Goal: Task Accomplishment & Management: Use online tool/utility

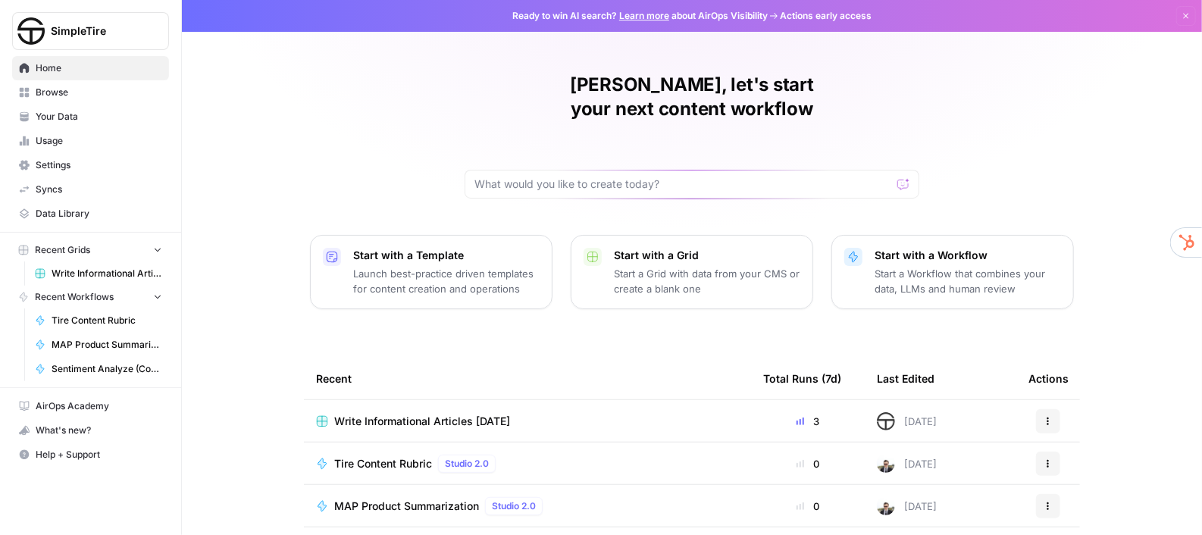
click at [95, 323] on span "Tire Content Rubric" at bounding box center [107, 321] width 111 height 14
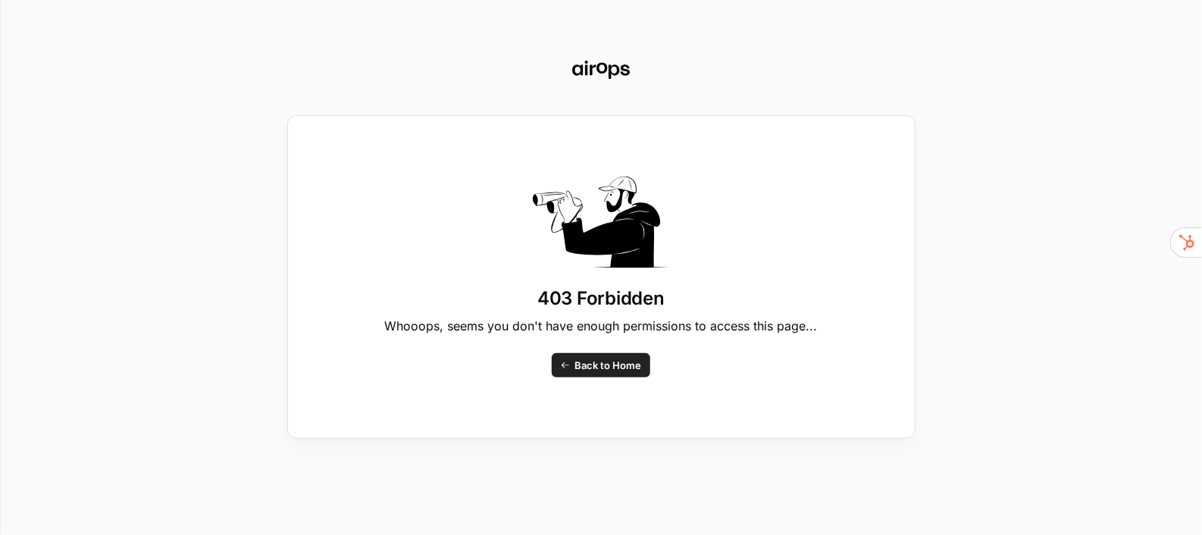
click at [573, 367] on link "Back to Home" at bounding box center [601, 365] width 98 height 24
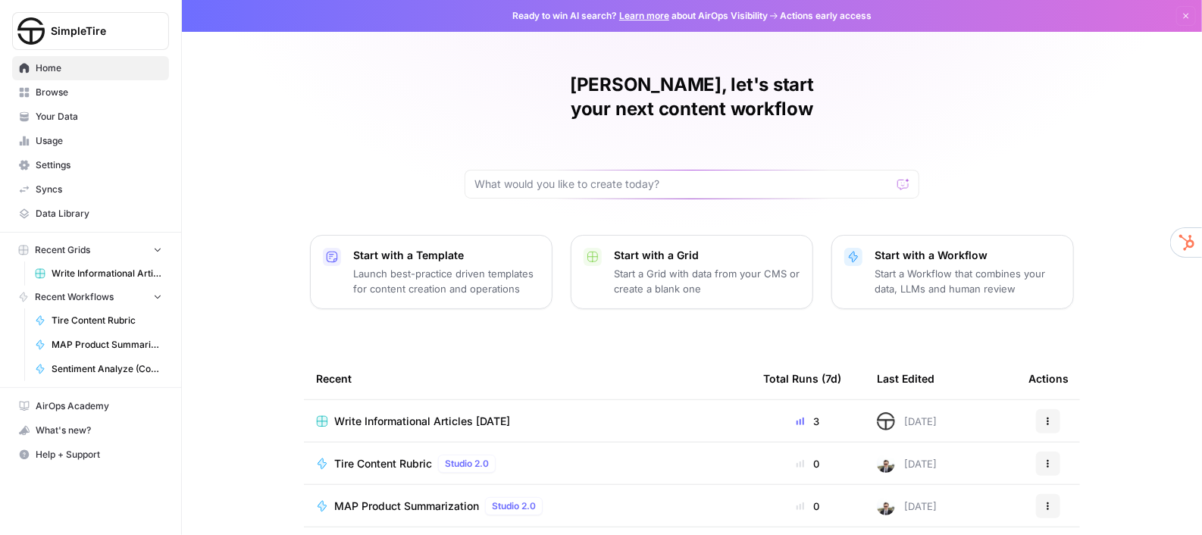
click at [121, 276] on span "Write Informational Articles [DATE]" at bounding box center [107, 274] width 111 height 14
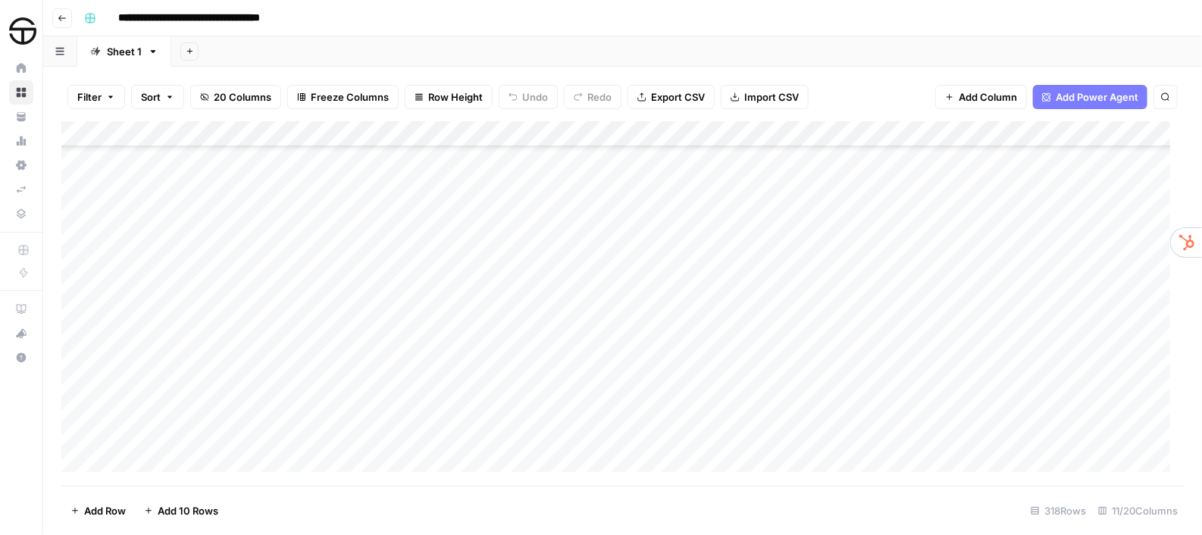
scroll to position [7448, 0]
click at [1169, 97] on span "Search" at bounding box center [1169, 97] width 1 height 1
type input "*******"
click at [1114, 140] on div "*******" at bounding box center [1050, 140] width 221 height 18
click at [1133, 139] on div "*******" at bounding box center [1050, 140] width 221 height 18
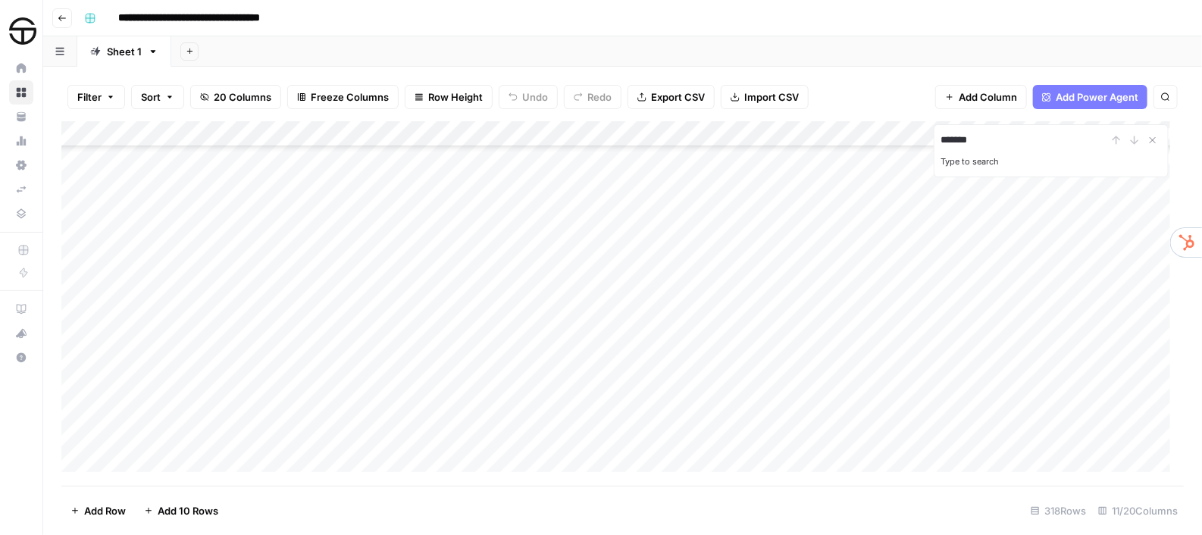
click at [1028, 125] on div "******* Type to search" at bounding box center [1050, 150] width 235 height 53
click at [1020, 141] on input "*******" at bounding box center [1023, 140] width 167 height 18
click at [1130, 142] on div "*******" at bounding box center [1050, 140] width 221 height 18
click at [1114, 141] on div "*******" at bounding box center [1050, 140] width 221 height 18
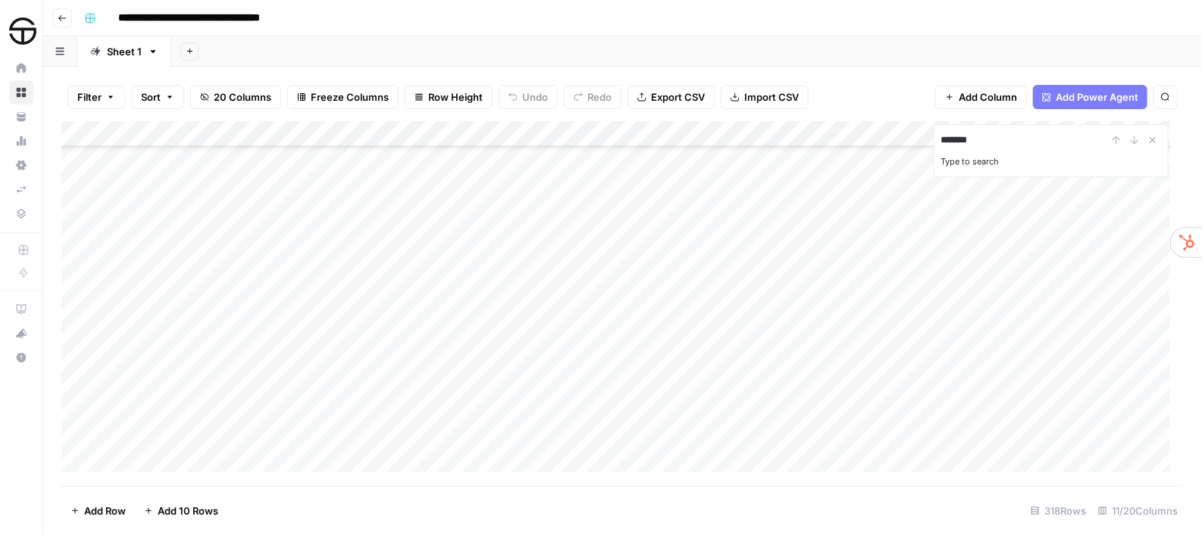
click at [1062, 142] on input "*******" at bounding box center [1023, 140] width 167 height 18
click at [1169, 97] on span "Search" at bounding box center [1169, 97] width 1 height 1
type input "****"
click at [1136, 141] on div "****" at bounding box center [1050, 140] width 221 height 18
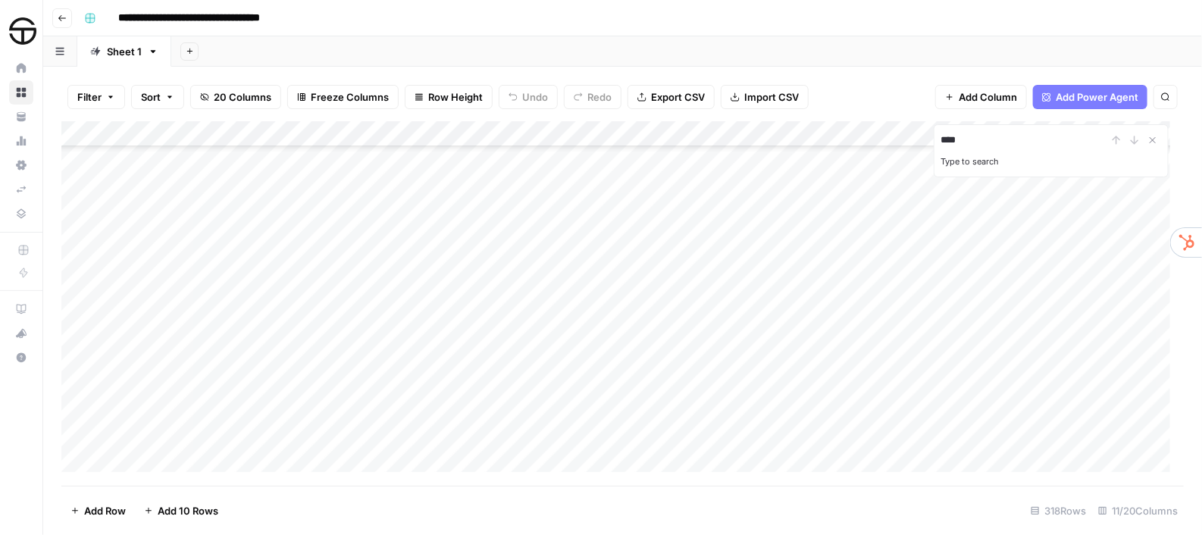
click at [1132, 142] on div "****" at bounding box center [1050, 140] width 221 height 18
drag, startPoint x: 1132, startPoint y: 142, endPoint x: 1054, endPoint y: 208, distance: 102.1
click at [1054, 208] on div "Add Column" at bounding box center [622, 303] width 1122 height 364
click at [1155, 139] on icon "Close Search" at bounding box center [1152, 140] width 5 height 5
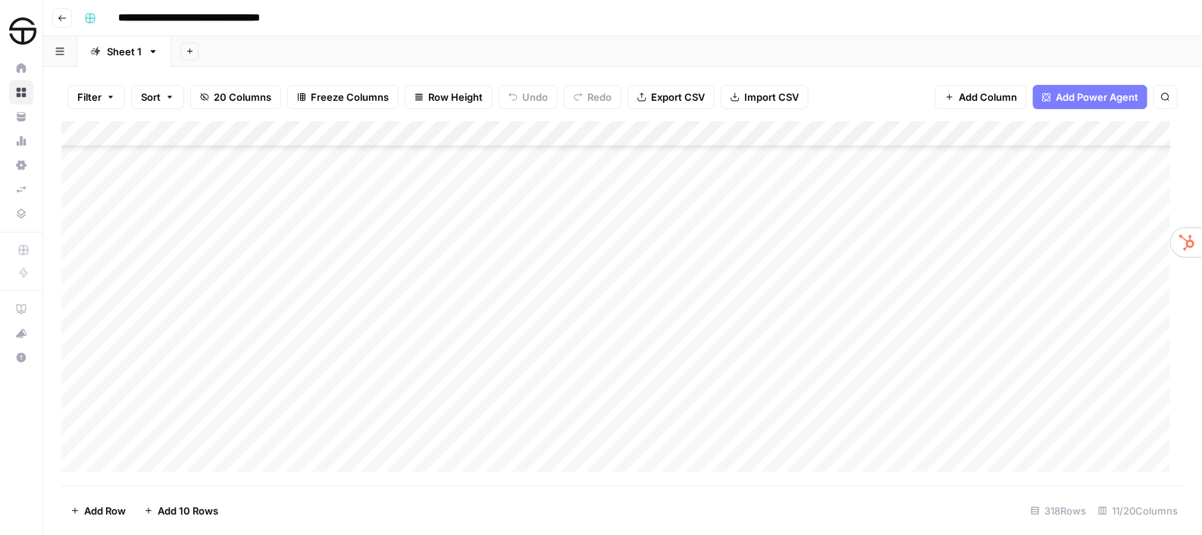
click at [1158, 96] on button "Search" at bounding box center [1165, 97] width 24 height 24
type input "*"
click at [1150, 142] on icon "Close Search" at bounding box center [1152, 140] width 5 height 5
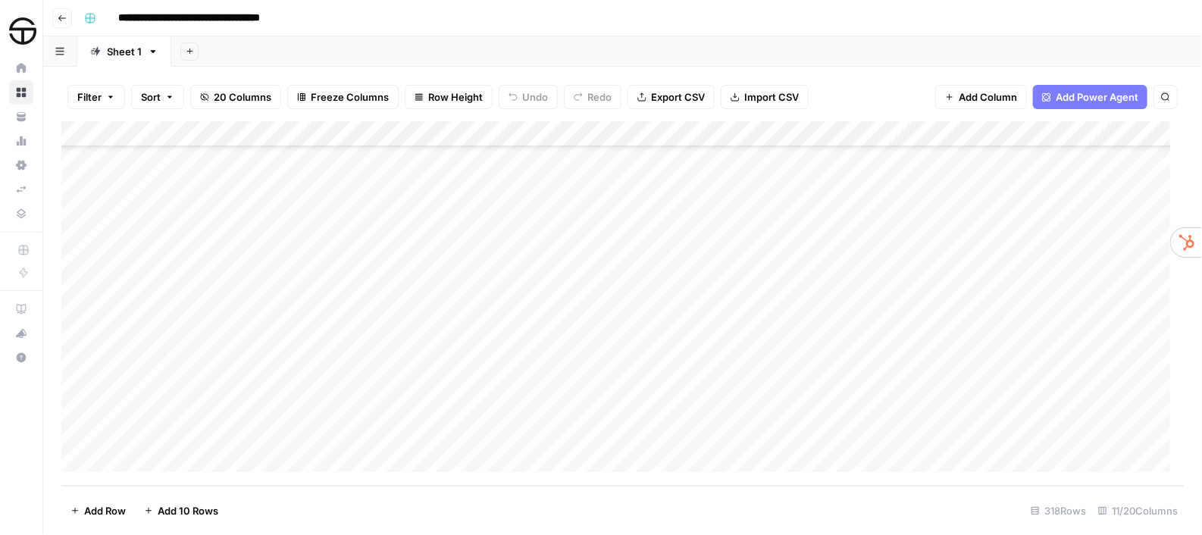
click at [187, 203] on div "Add Column" at bounding box center [622, 303] width 1122 height 364
click at [208, 195] on div "Add Column" at bounding box center [622, 303] width 1122 height 364
click at [205, 178] on div "Add Column" at bounding box center [622, 303] width 1122 height 364
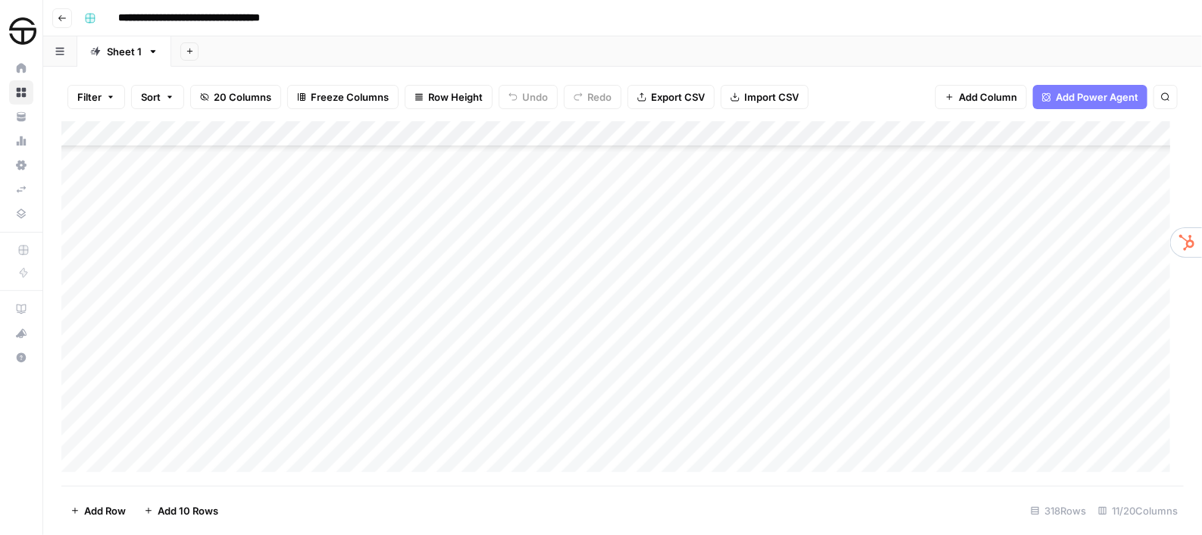
scroll to position [7227, 0]
click at [255, 177] on div "Add Column" at bounding box center [622, 303] width 1122 height 364
click at [271, 162] on div "Add Column" at bounding box center [622, 303] width 1122 height 364
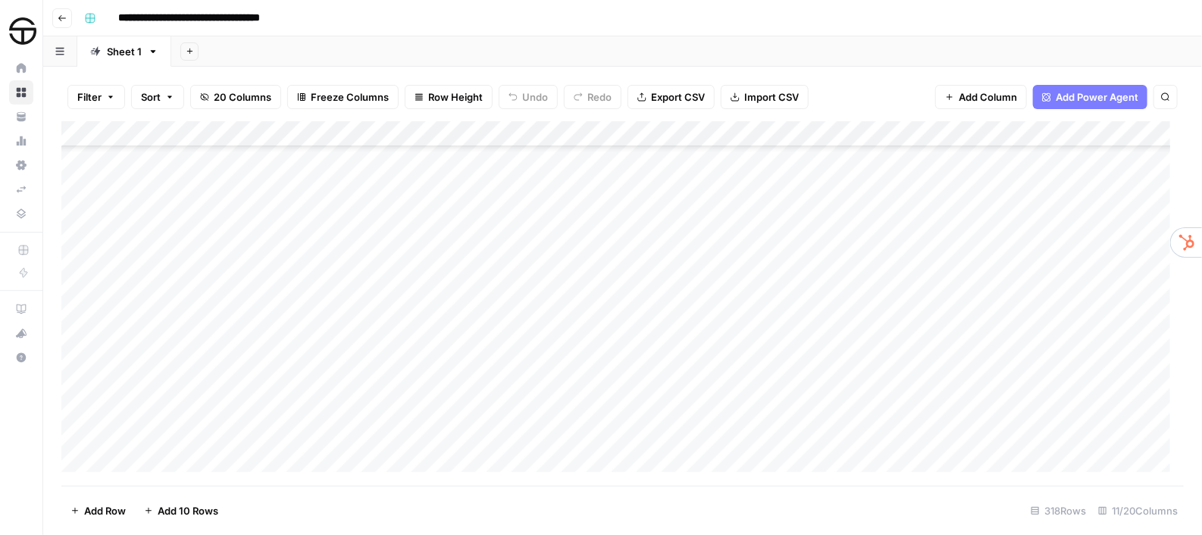
click at [323, 152] on div "Add Column" at bounding box center [622, 303] width 1122 height 364
click at [233, 163] on div "Add Column" at bounding box center [622, 303] width 1122 height 364
click at [292, 180] on div "Add Column" at bounding box center [622, 303] width 1122 height 364
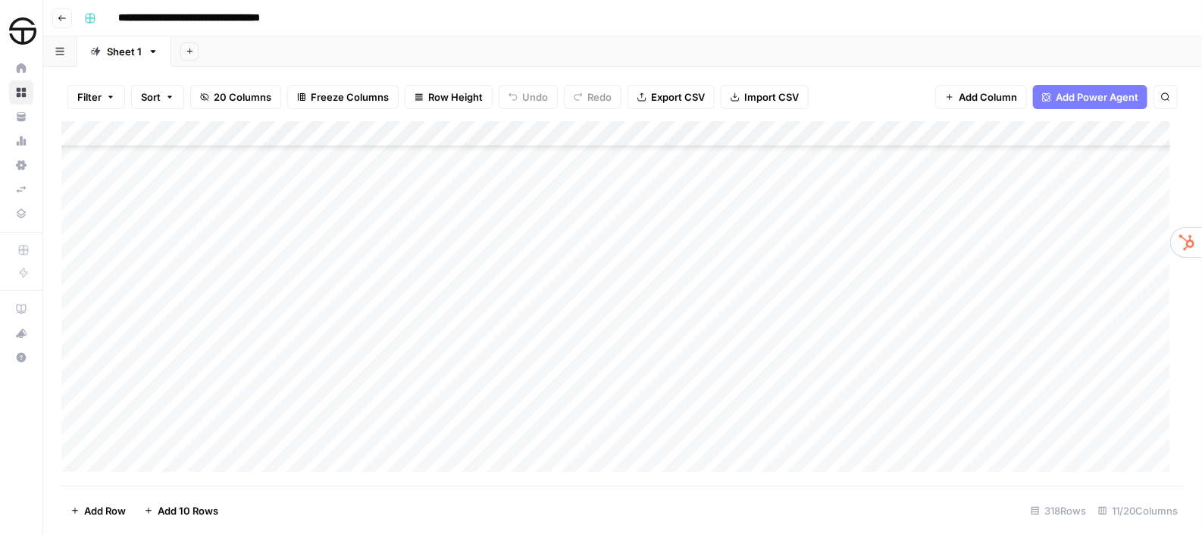
scroll to position [6123, 0]
click at [264, 161] on div "Add Column" at bounding box center [622, 303] width 1122 height 364
click at [319, 155] on div "Add Column" at bounding box center [622, 303] width 1122 height 364
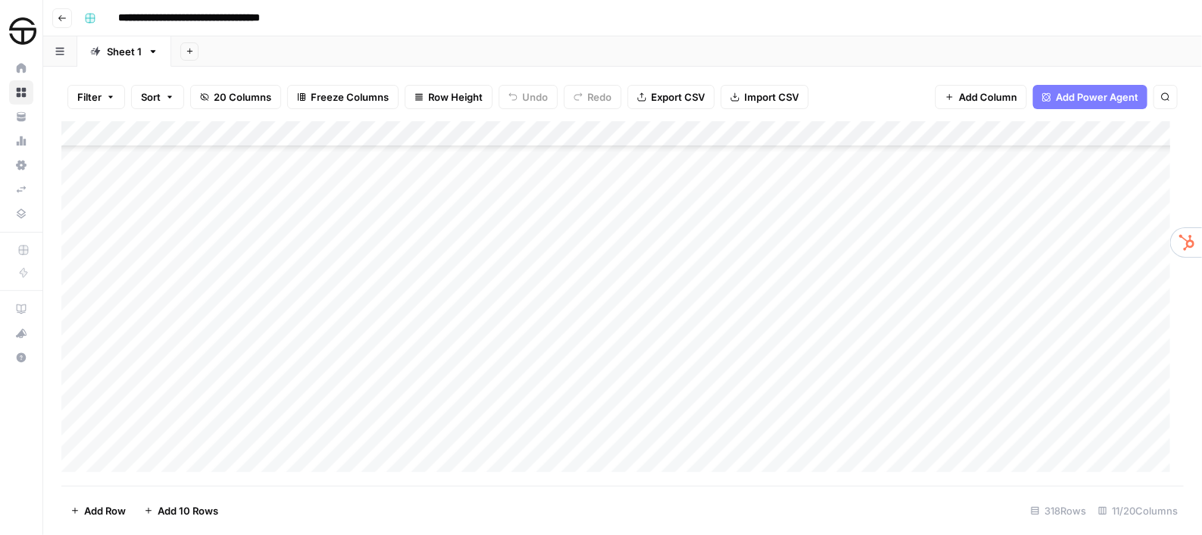
click at [316, 189] on div "Add Column" at bounding box center [622, 303] width 1122 height 364
click at [316, 196] on div "Add Column" at bounding box center [622, 303] width 1122 height 364
click at [231, 179] on div "Add Column" at bounding box center [622, 303] width 1122 height 364
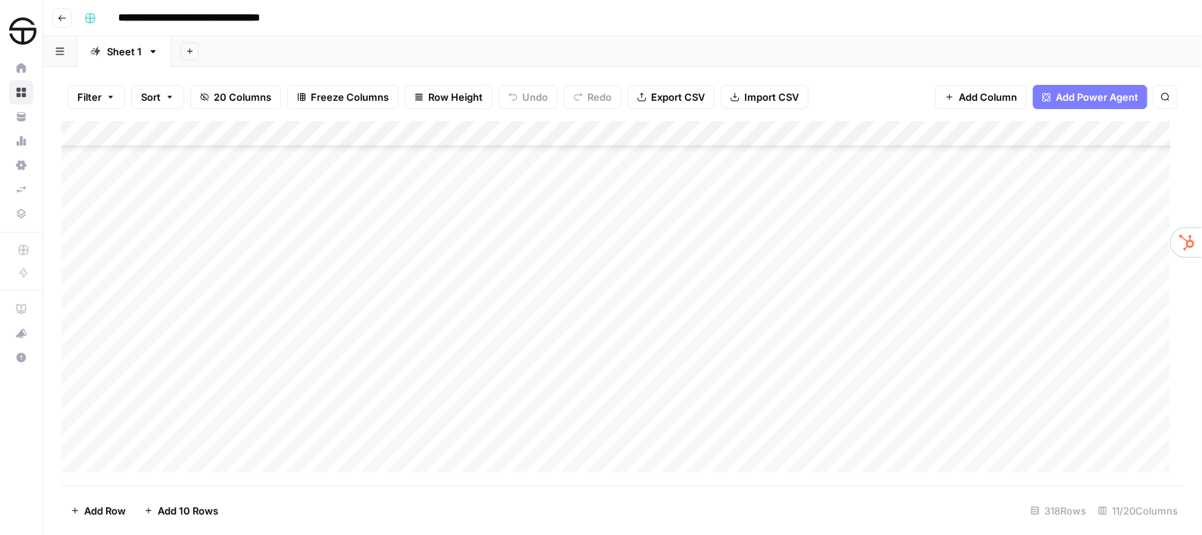
scroll to position [0, 0]
click at [1163, 93] on icon "button" at bounding box center [1165, 97] width 8 height 8
click at [1138, 142] on icon "Next Result" at bounding box center [1134, 140] width 12 height 12
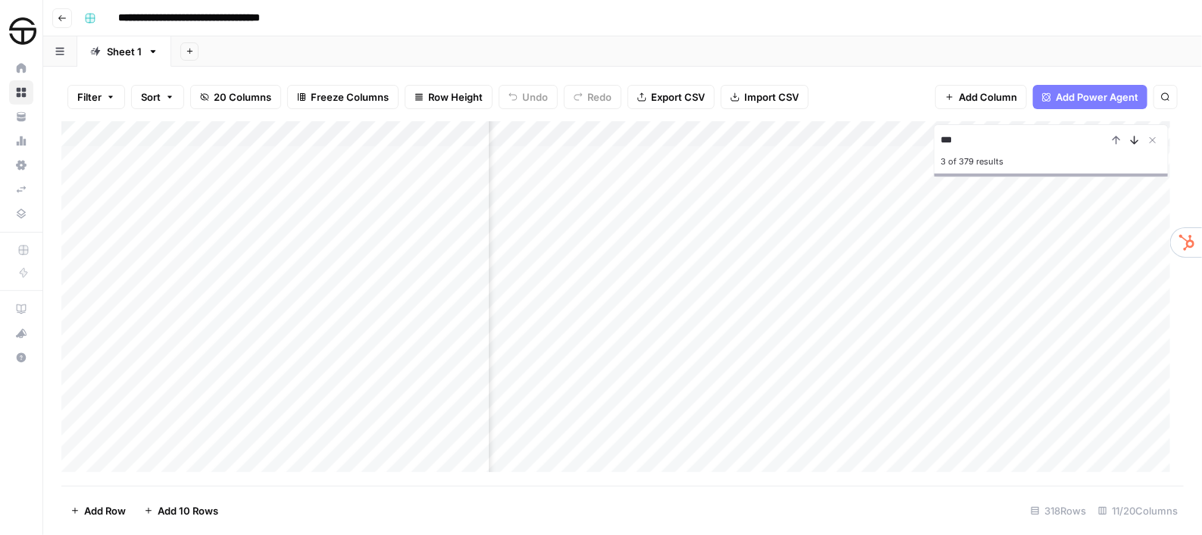
click at [1138, 142] on icon "Next Result" at bounding box center [1134, 140] width 12 height 12
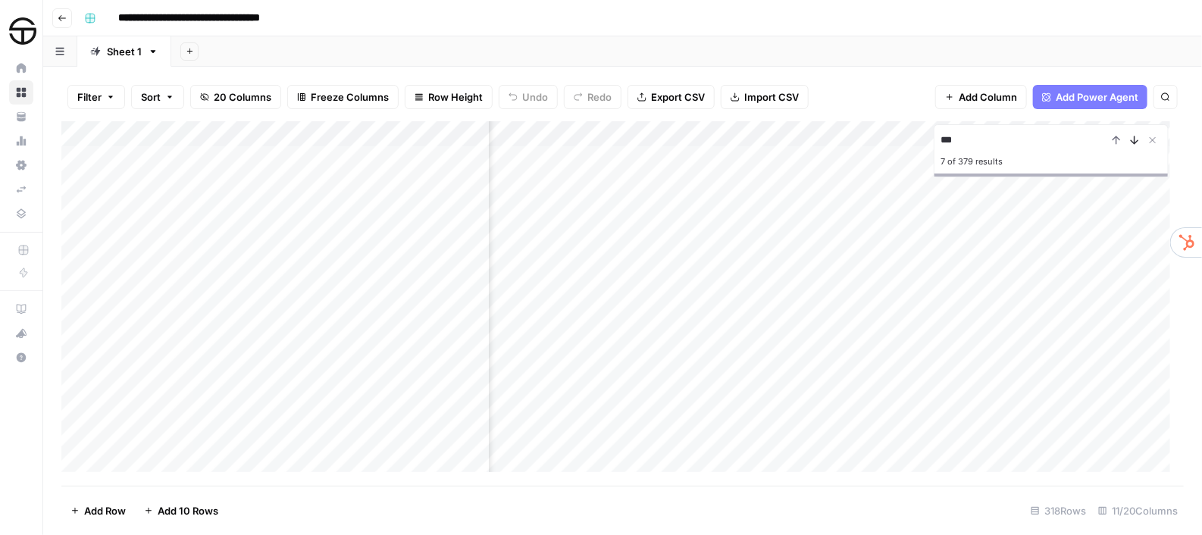
click at [1138, 142] on icon "Next Result" at bounding box center [1134, 140] width 12 height 12
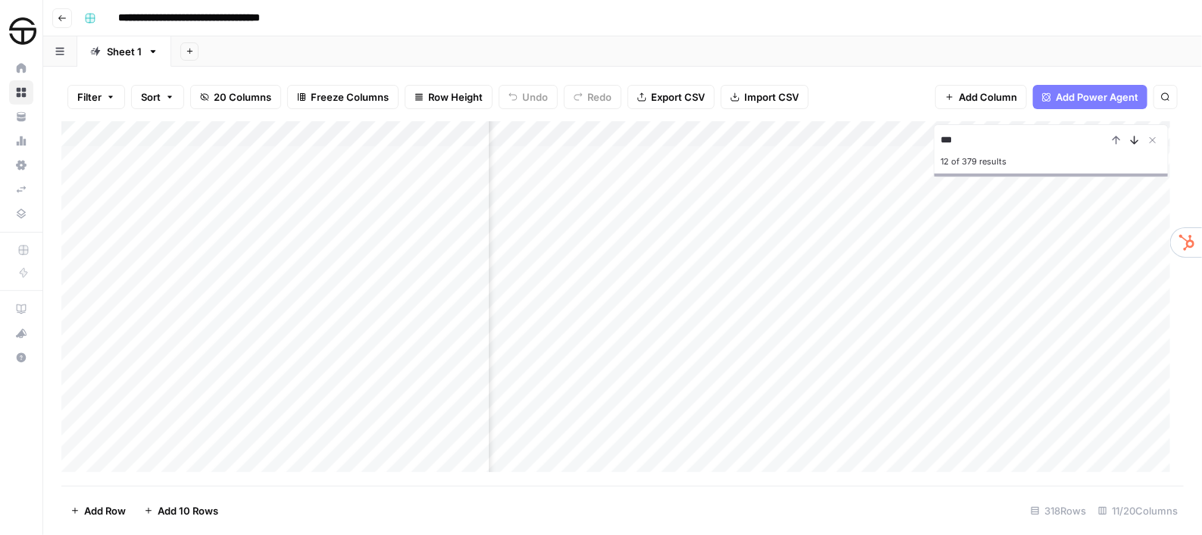
click at [1138, 142] on icon "Next Result" at bounding box center [1134, 140] width 12 height 12
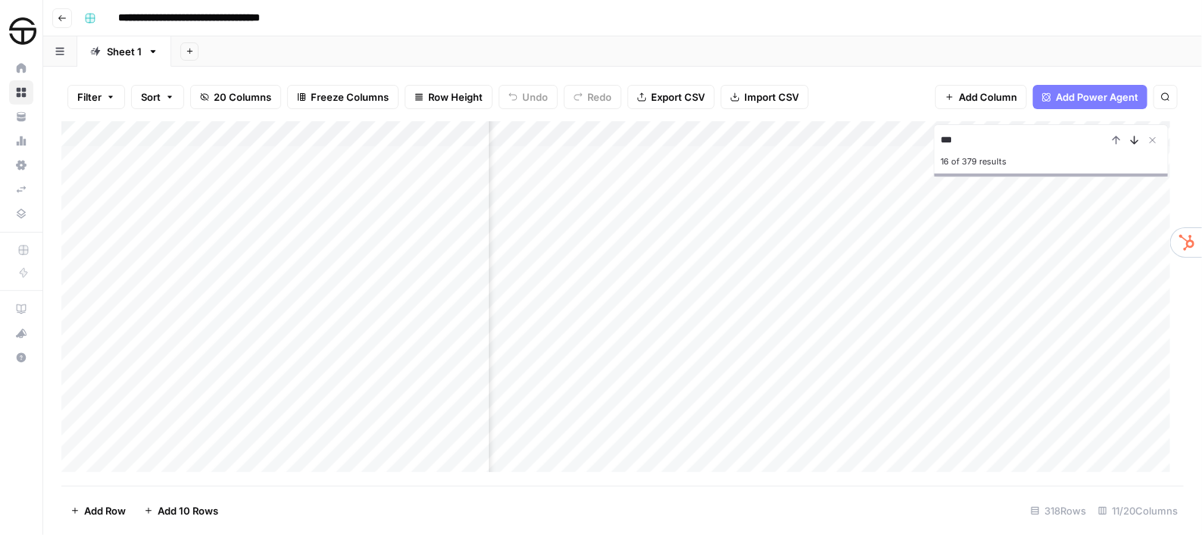
click at [1138, 142] on icon "Next Result" at bounding box center [1134, 140] width 12 height 12
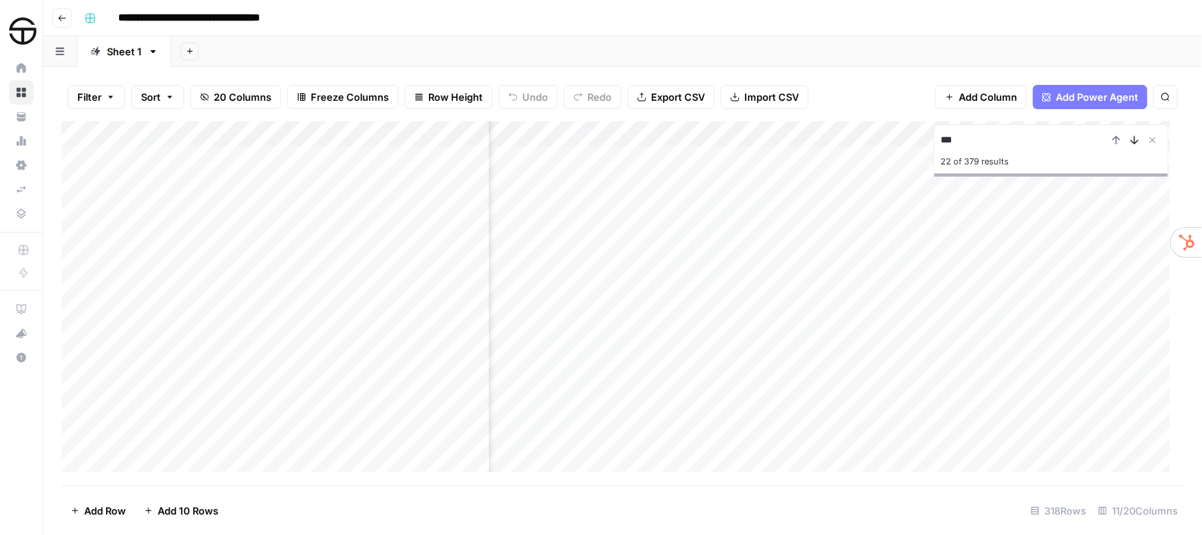
click at [1138, 142] on icon "Next Result" at bounding box center [1134, 140] width 12 height 12
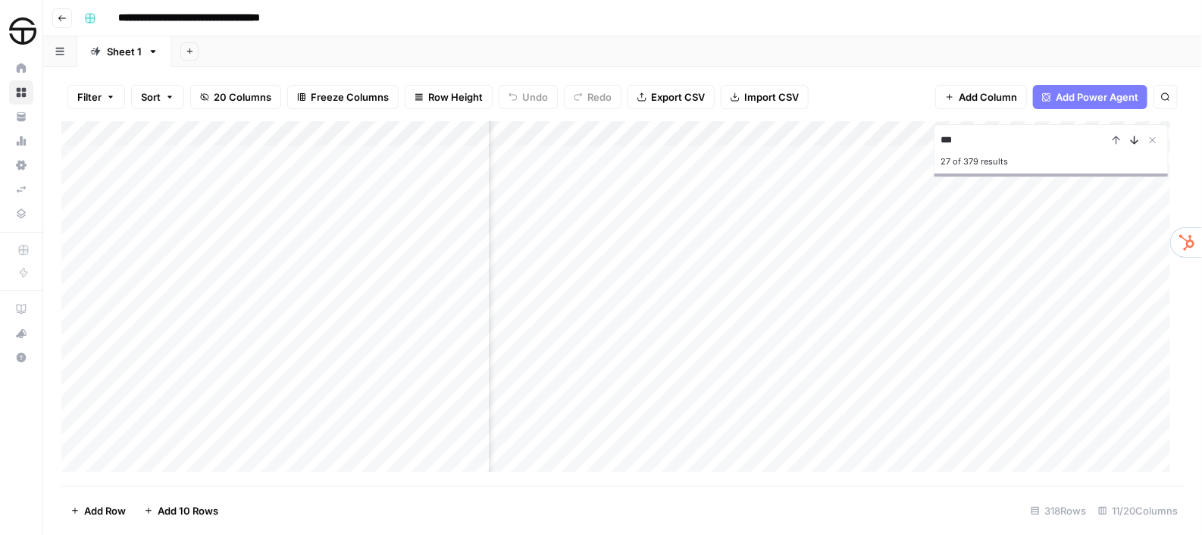
click at [1133, 142] on icon "Next Result" at bounding box center [1134, 140] width 12 height 12
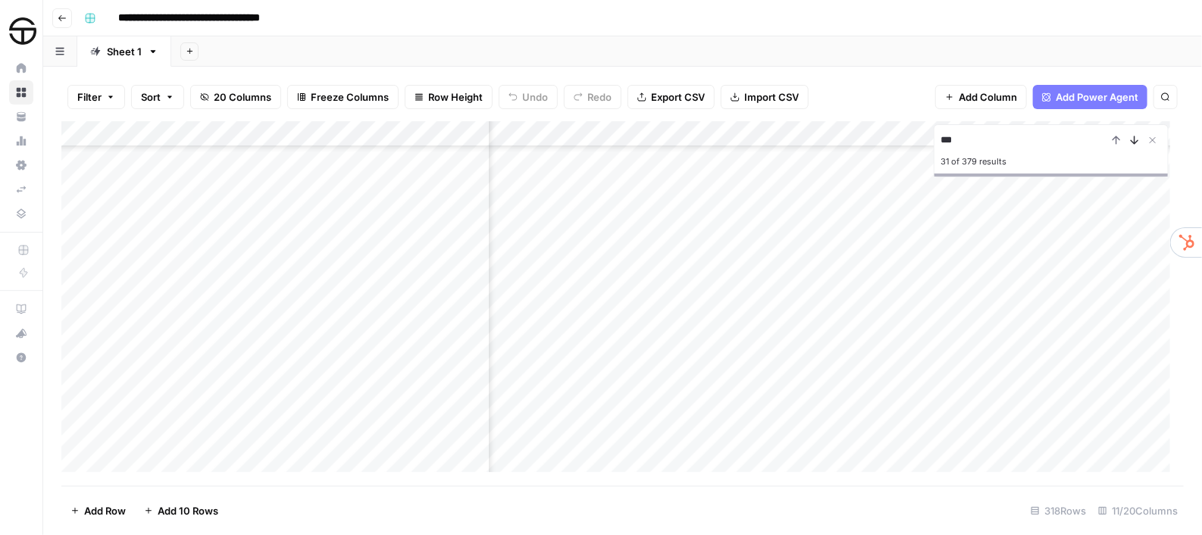
click at [1133, 142] on icon "Next Result" at bounding box center [1134, 140] width 12 height 12
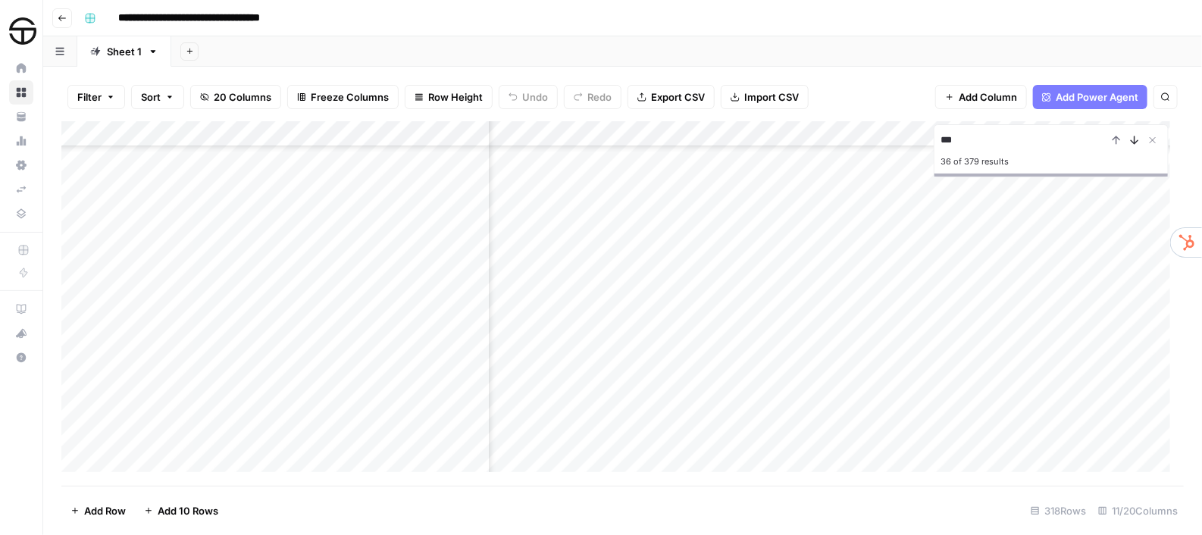
click at [1133, 142] on icon "Next Result" at bounding box center [1134, 140] width 12 height 12
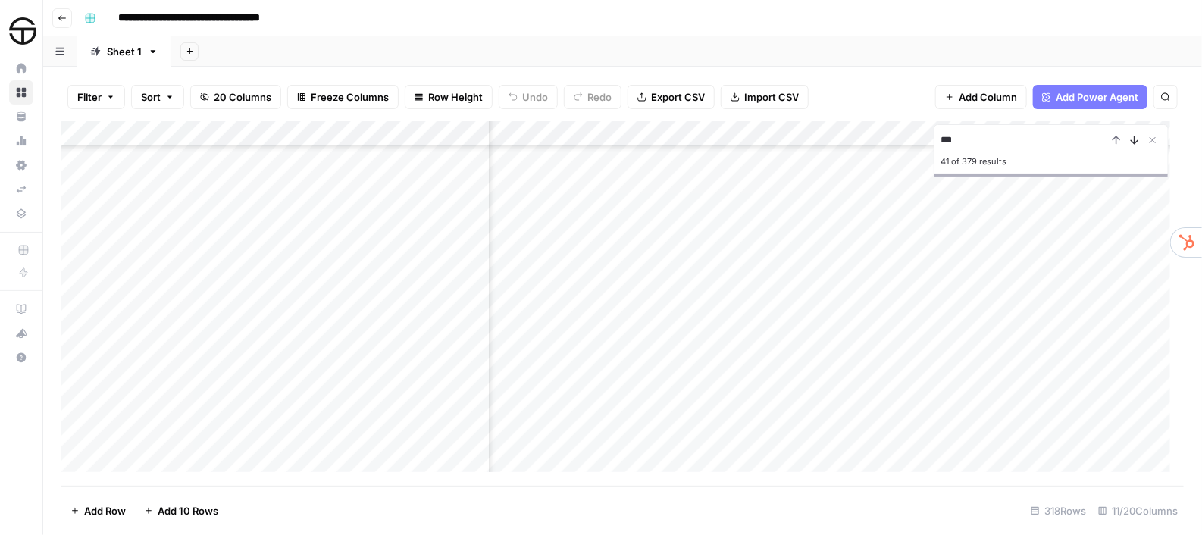
click at [1133, 142] on icon "Next Result" at bounding box center [1134, 140] width 12 height 12
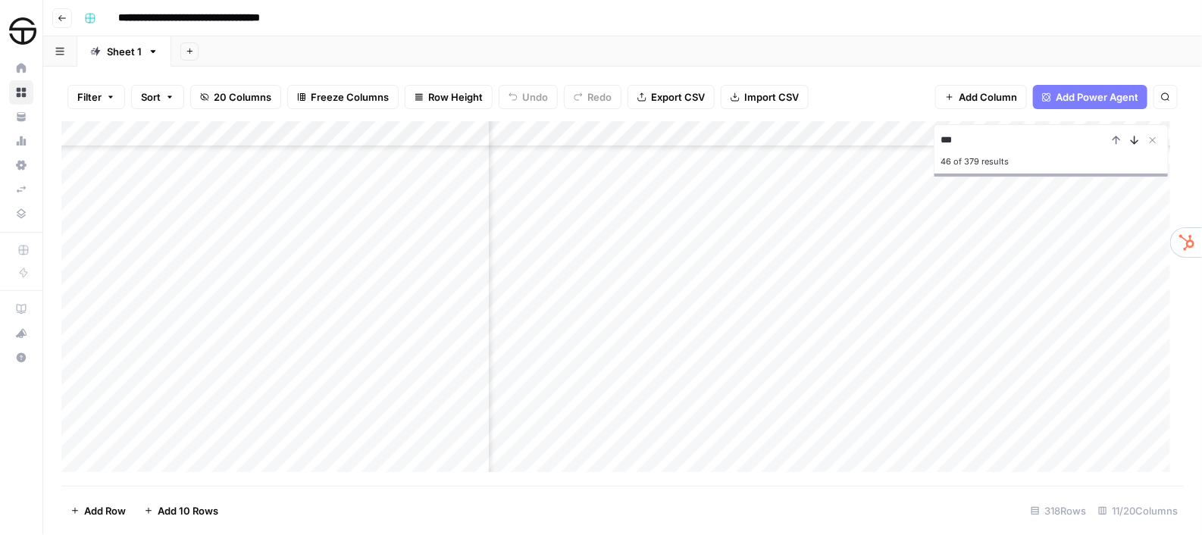
click at [1133, 142] on icon "Next Result" at bounding box center [1134, 140] width 12 height 12
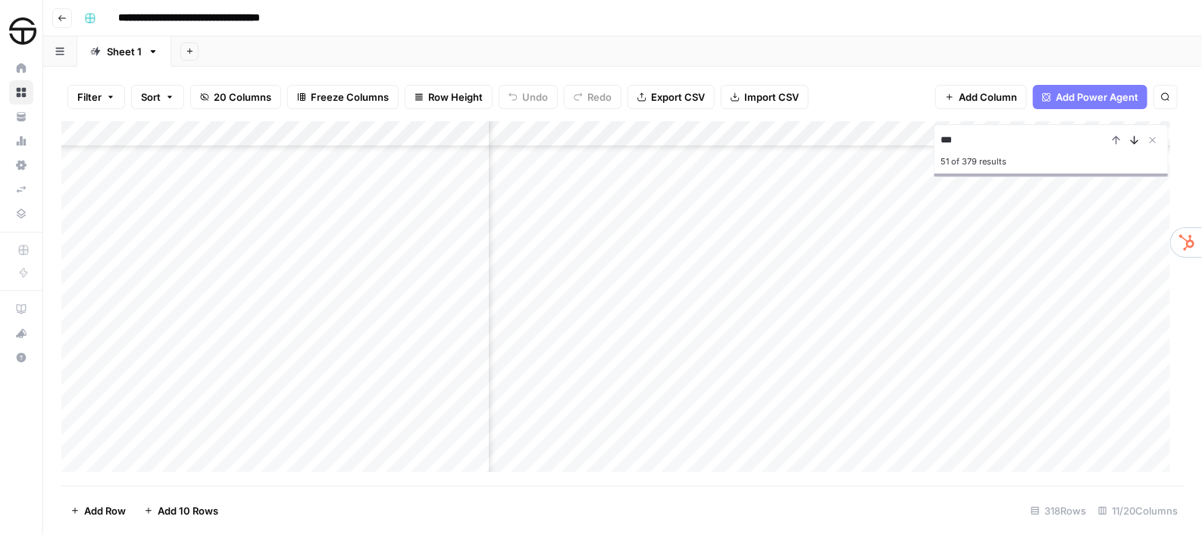
click at [1133, 142] on icon "Next Result" at bounding box center [1134, 140] width 12 height 12
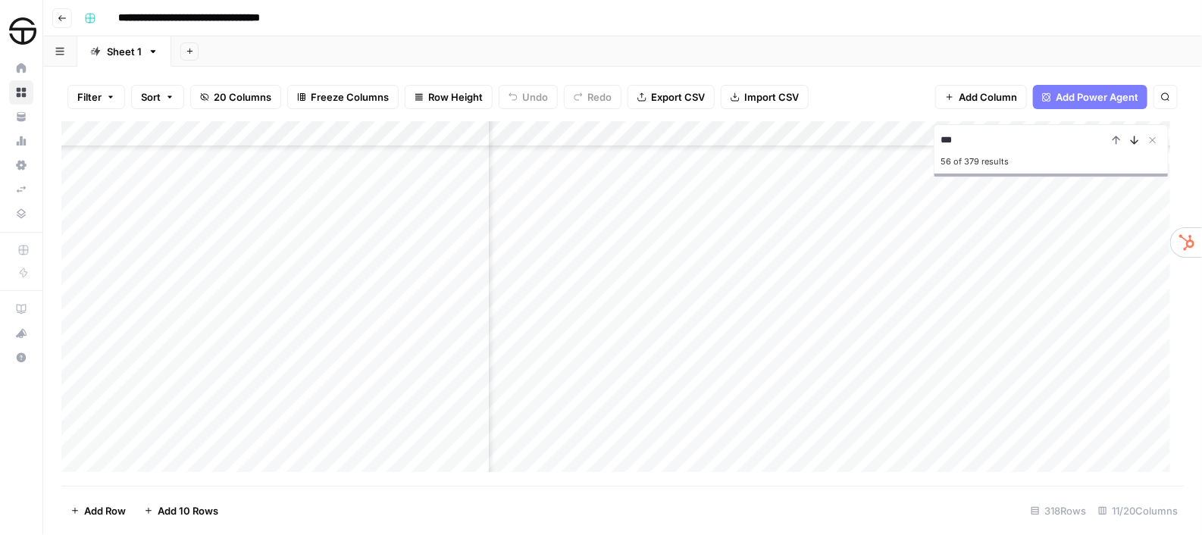
click at [1133, 142] on icon "Next Result" at bounding box center [1134, 140] width 12 height 12
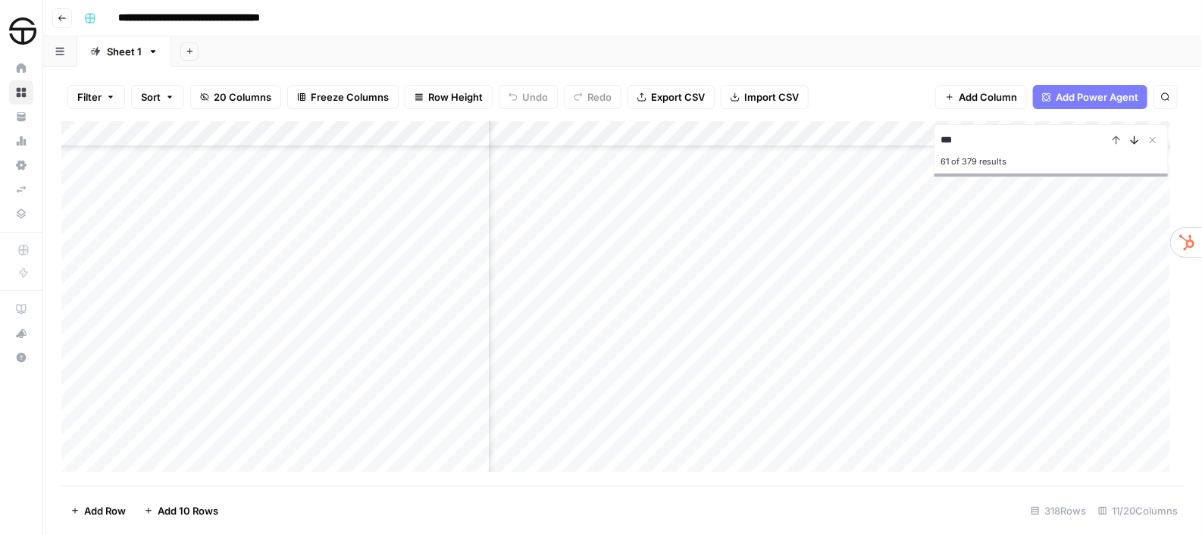
click at [1133, 142] on icon "Next Result" at bounding box center [1134, 140] width 12 height 12
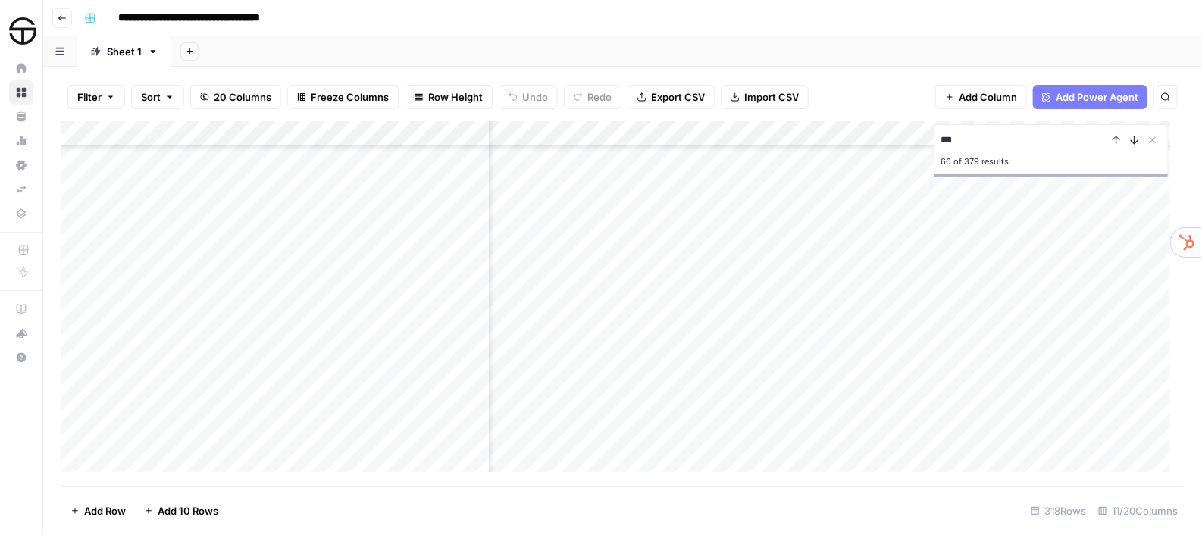
click at [1133, 142] on icon "Next Result" at bounding box center [1134, 140] width 12 height 12
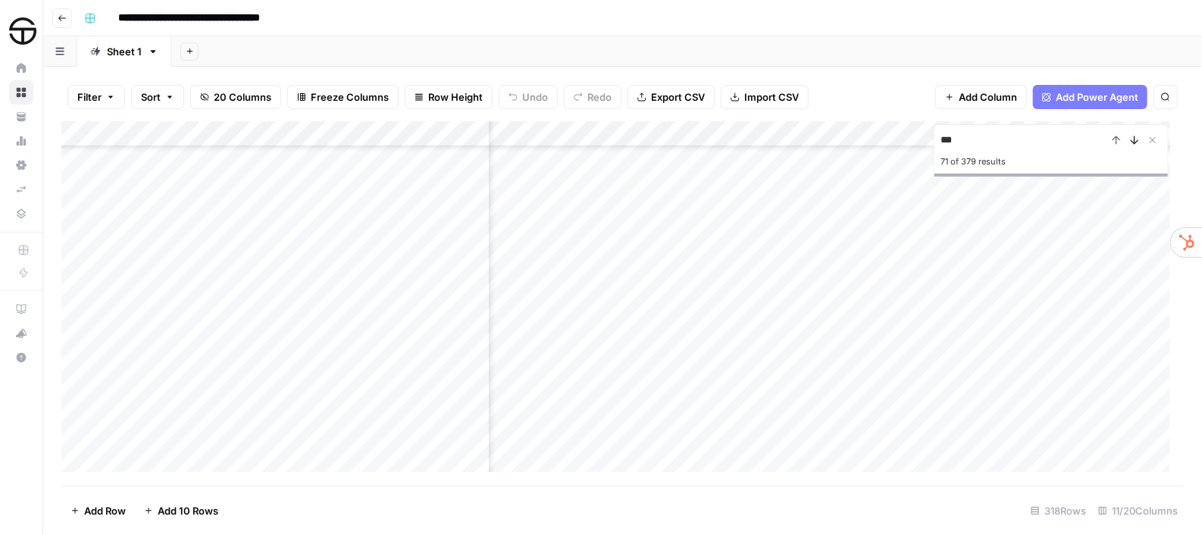
click at [1133, 142] on icon "Next Result" at bounding box center [1134, 140] width 12 height 12
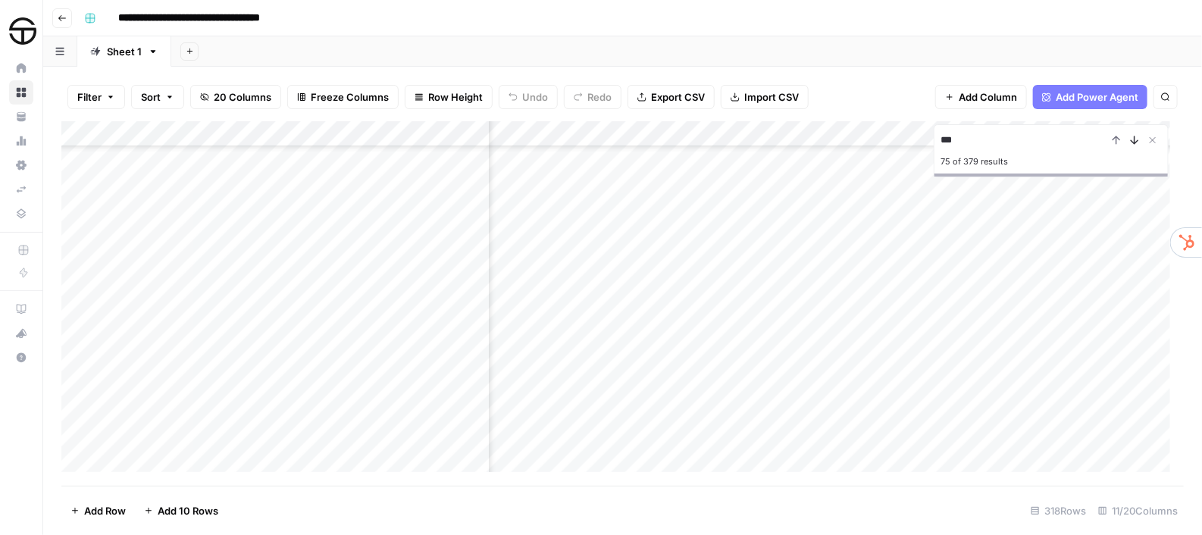
click at [1133, 142] on icon "Next Result" at bounding box center [1134, 140] width 12 height 12
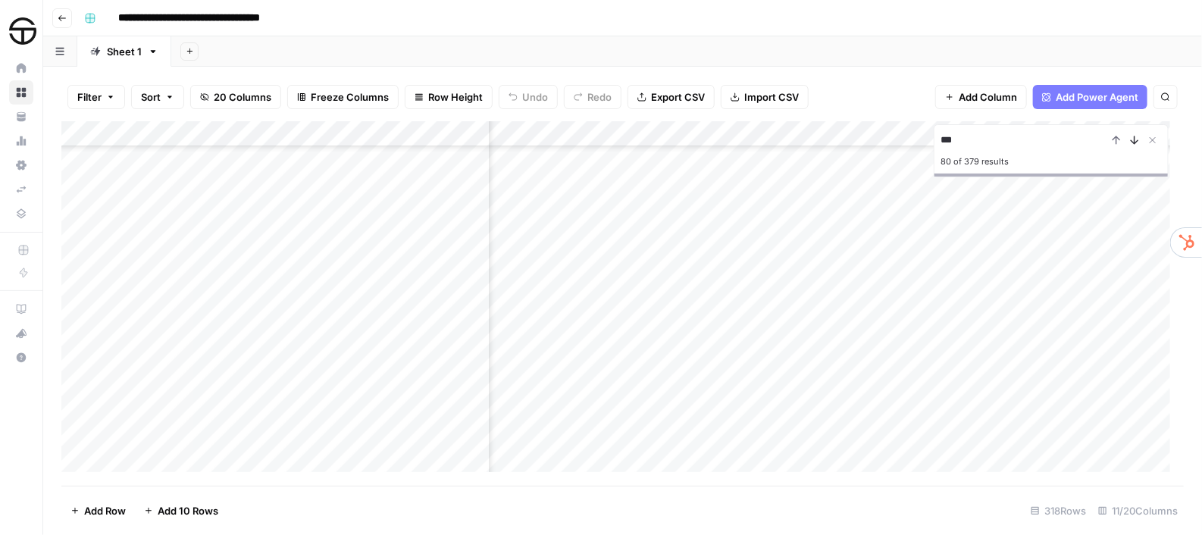
click at [1133, 142] on icon "Next Result" at bounding box center [1134, 140] width 12 height 12
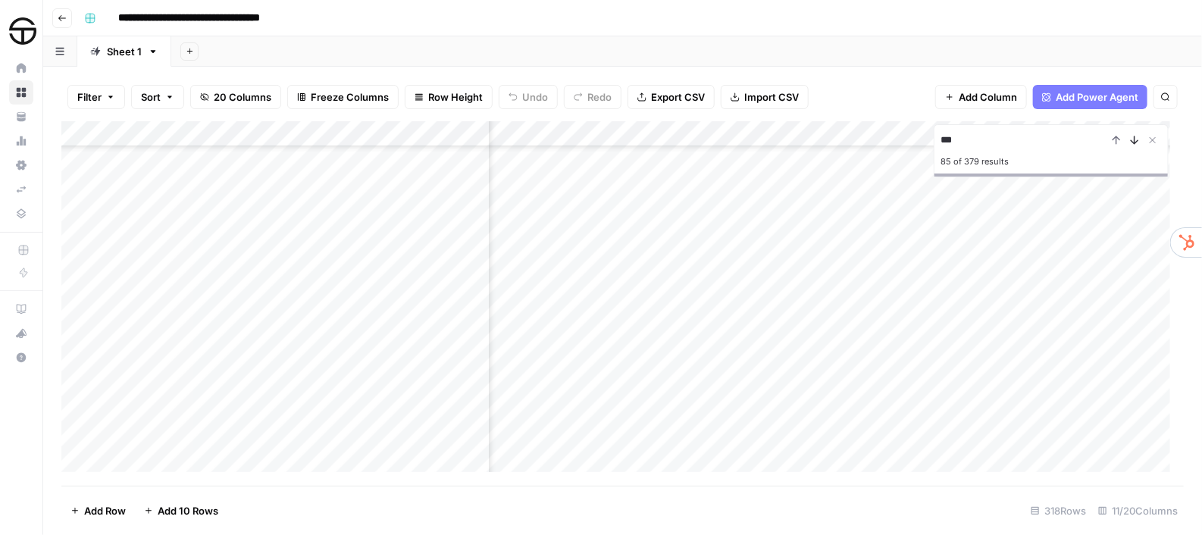
click at [1133, 142] on icon "Next Result" at bounding box center [1134, 140] width 12 height 12
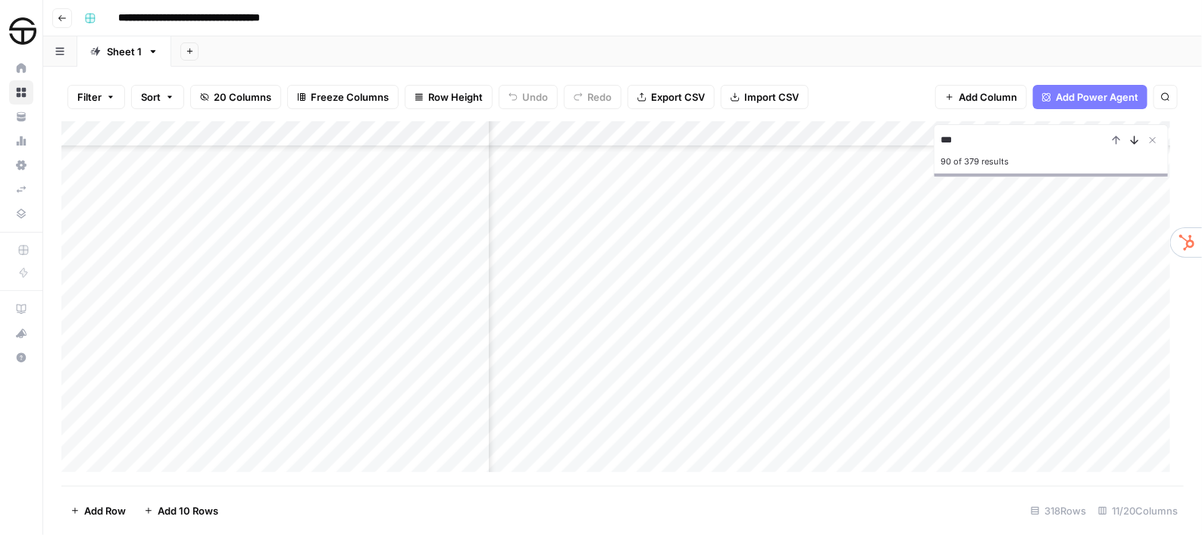
click at [1133, 142] on icon "Next Result" at bounding box center [1134, 140] width 12 height 12
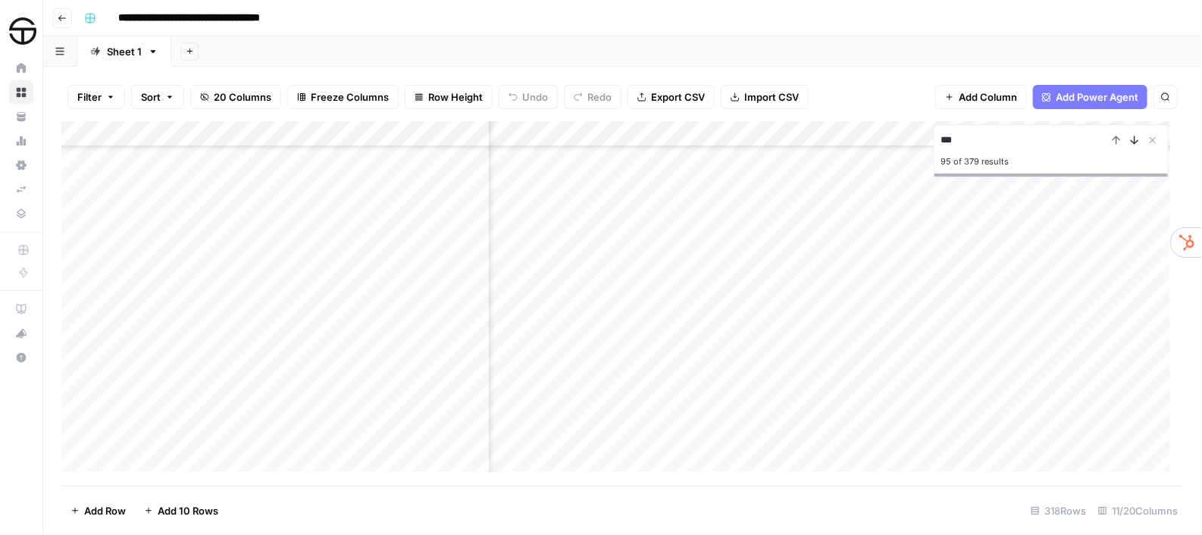
click at [1133, 142] on icon "Next Result" at bounding box center [1134, 140] width 12 height 12
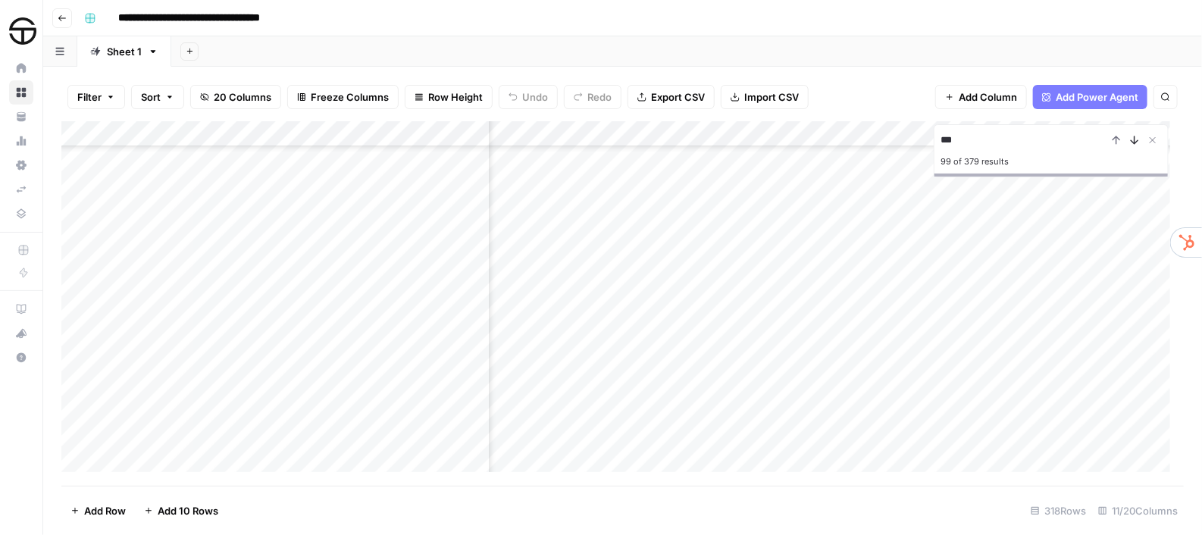
click at [1133, 142] on icon "Next Result" at bounding box center [1134, 140] width 12 height 12
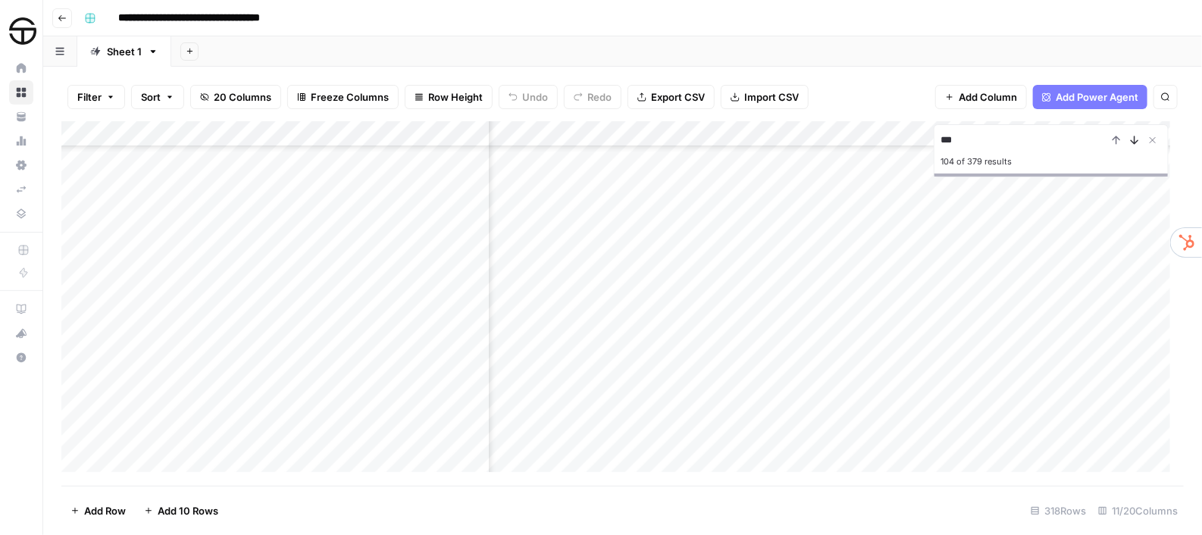
click at [1133, 142] on icon "Next Result" at bounding box center [1134, 140] width 12 height 12
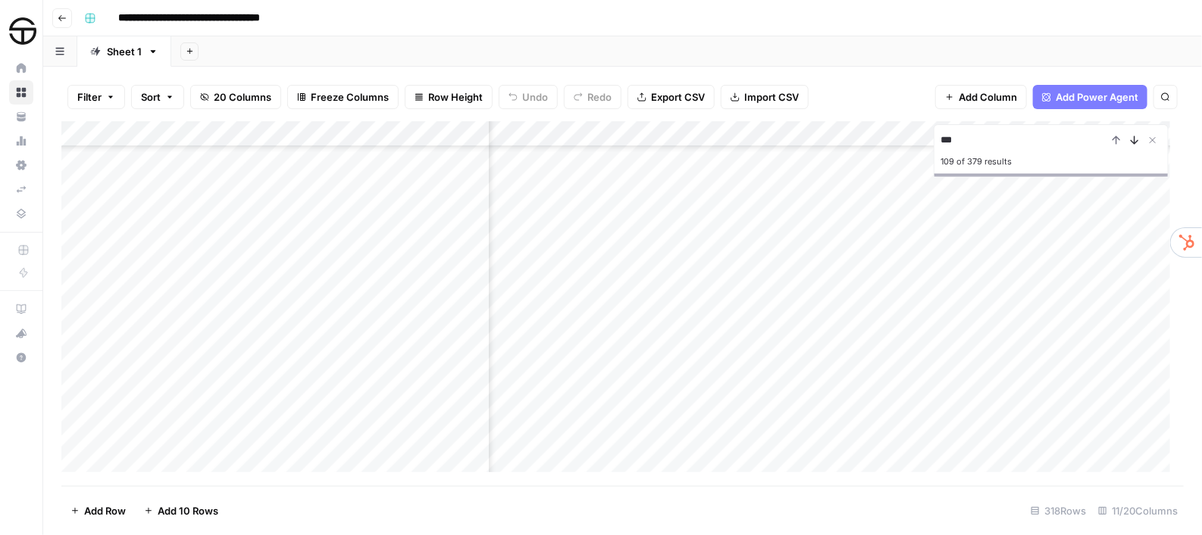
click at [1133, 142] on icon "Next Result" at bounding box center [1134, 140] width 12 height 12
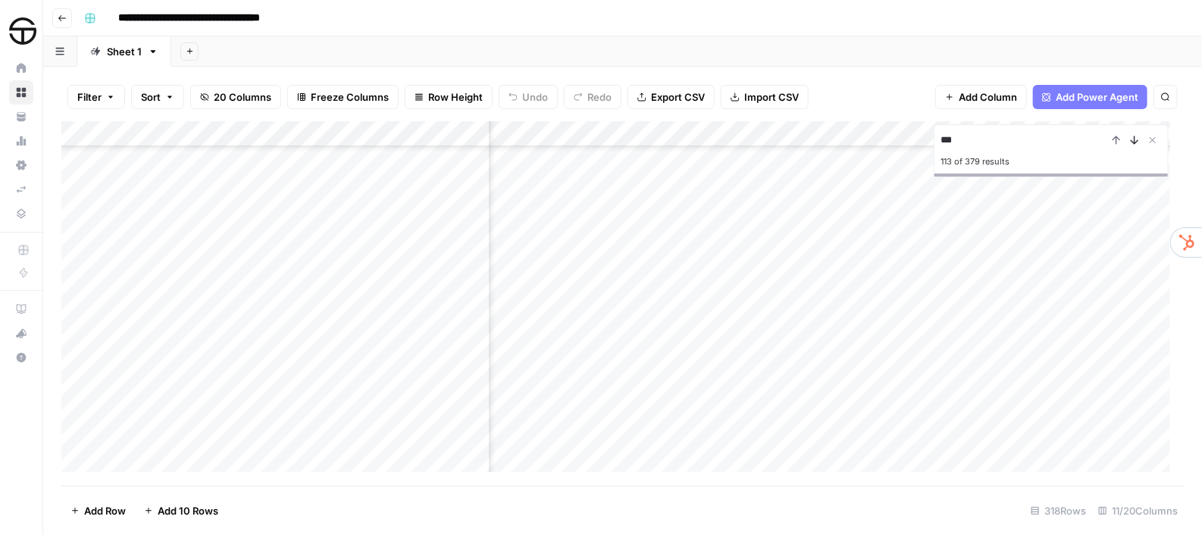
click at [1133, 142] on icon "Next Result" at bounding box center [1134, 140] width 12 height 12
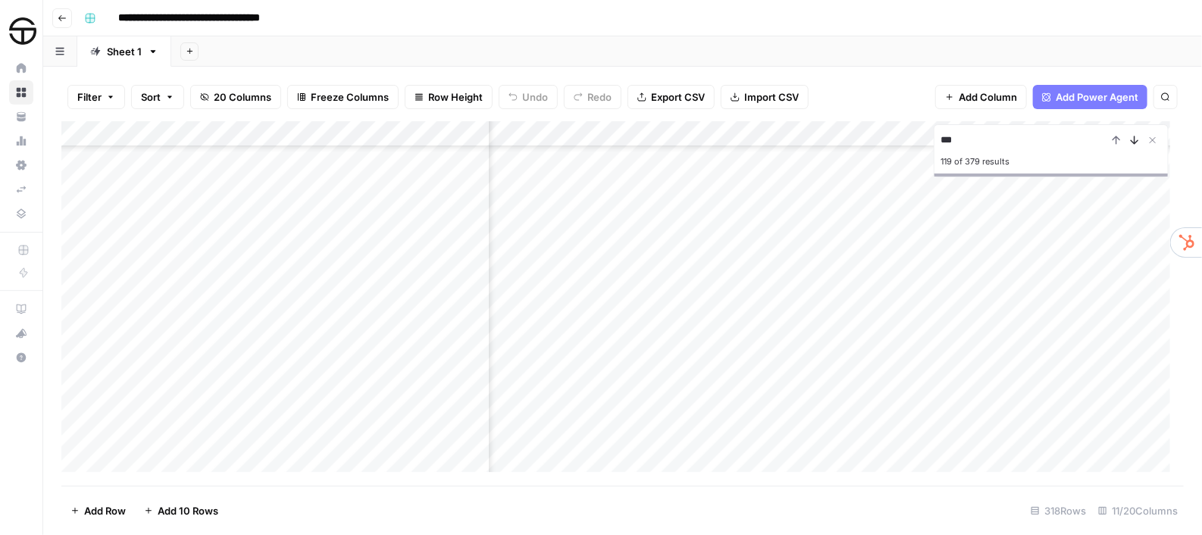
click at [1133, 142] on icon "Next Result" at bounding box center [1134, 140] width 12 height 12
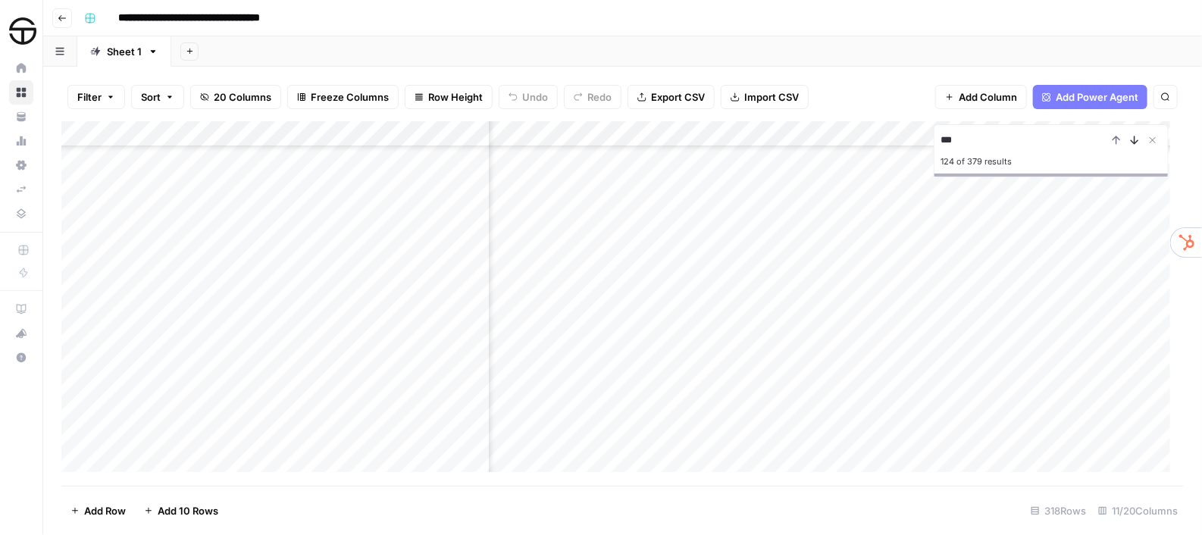
click at [1133, 142] on icon "Next Result" at bounding box center [1134, 140] width 12 height 12
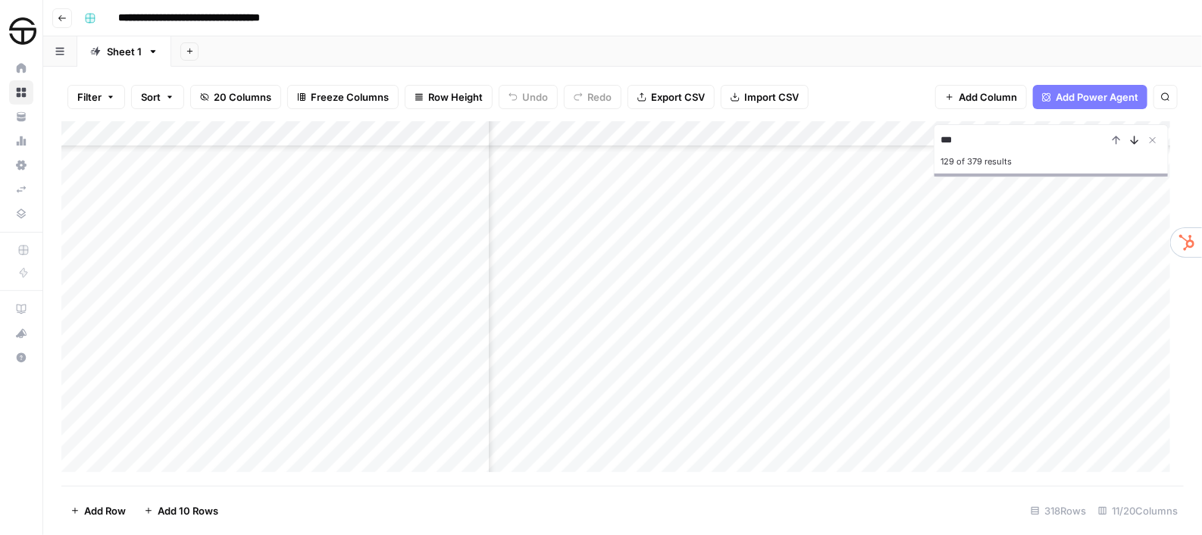
click at [1133, 142] on icon "Next Result" at bounding box center [1134, 140] width 12 height 12
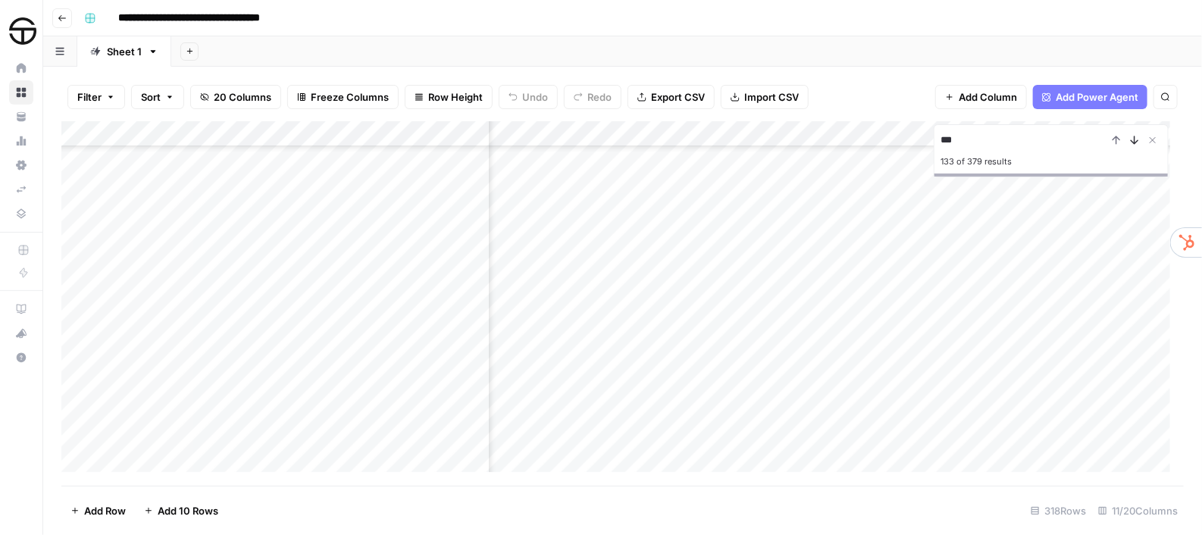
scroll to position [1838, 155]
click at [1133, 142] on icon "Next Result" at bounding box center [1134, 140] width 12 height 12
click at [940, 139] on input "***" at bounding box center [1023, 140] width 167 height 18
type input "**********"
click at [1130, 142] on icon "Next Result" at bounding box center [1134, 140] width 12 height 12
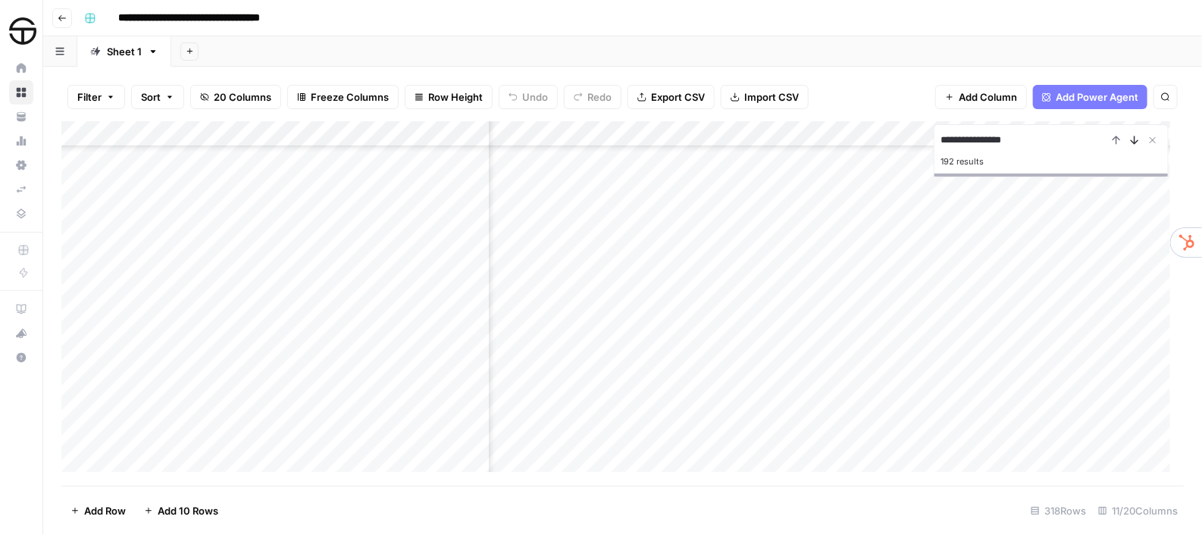
scroll to position [25, 155]
click at [1130, 142] on icon "Next Result" at bounding box center [1134, 140] width 12 height 12
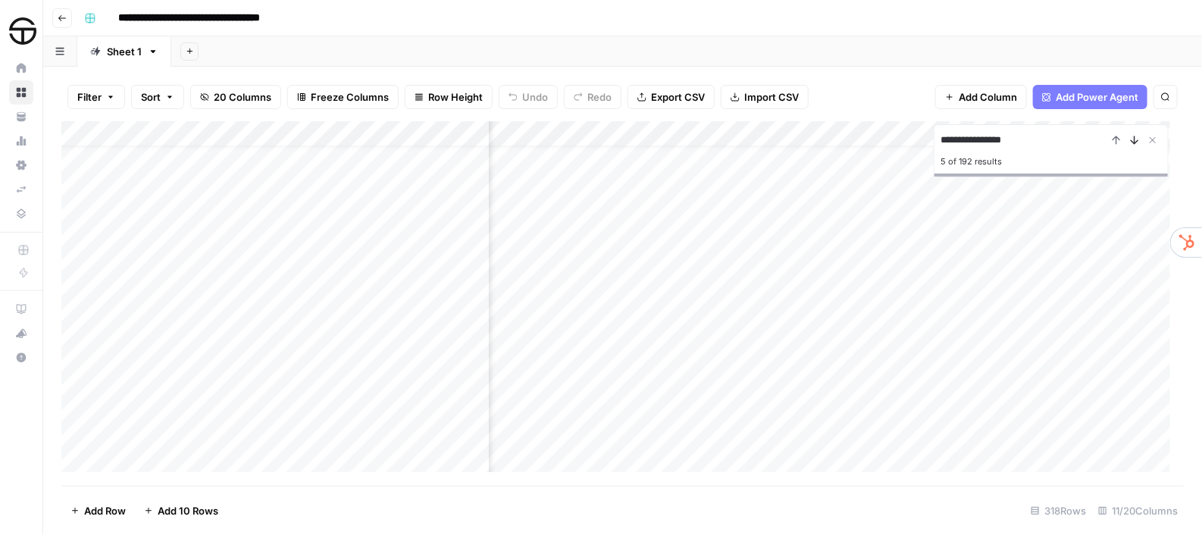
scroll to position [25, 261]
click at [1130, 142] on icon "Next Result" at bounding box center [1134, 140] width 12 height 12
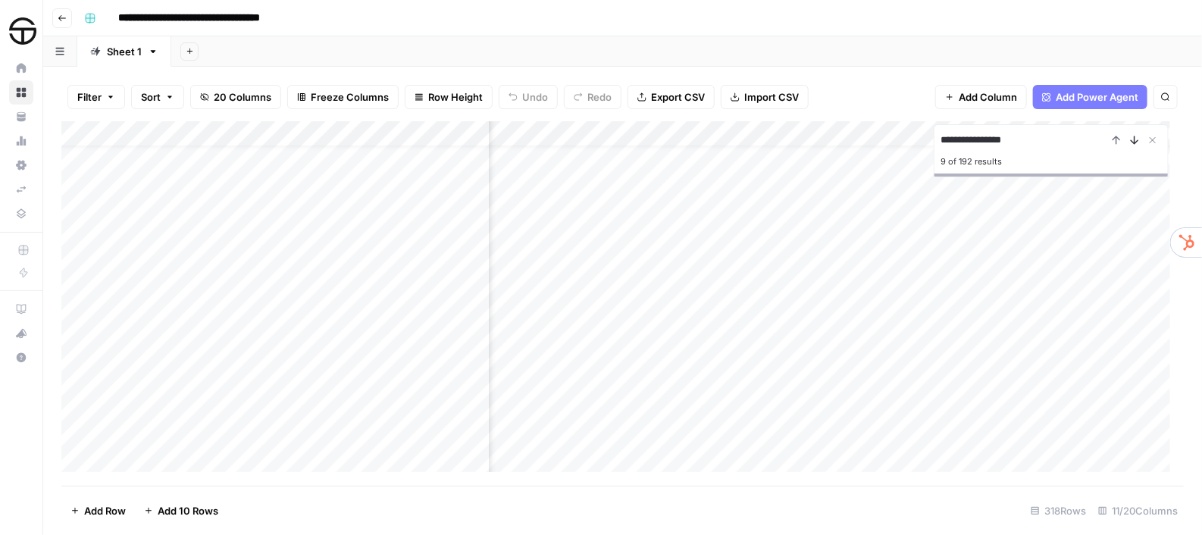
scroll to position [25, 491]
click at [1130, 142] on icon "Next Result" at bounding box center [1134, 140] width 12 height 12
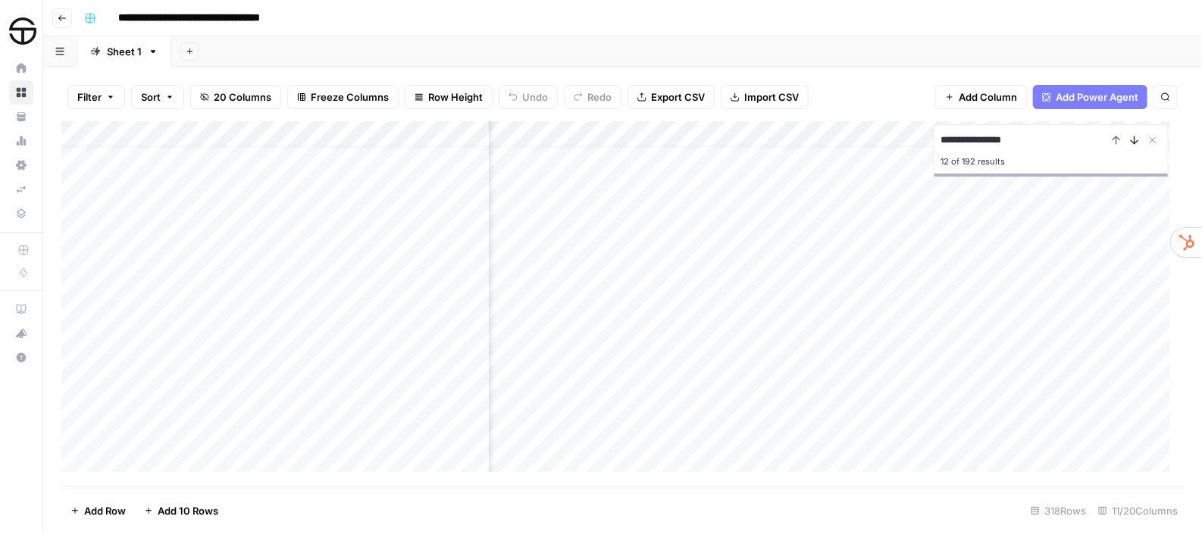
scroll to position [86, 491]
click at [1130, 142] on icon "Next Result" at bounding box center [1134, 140] width 12 height 12
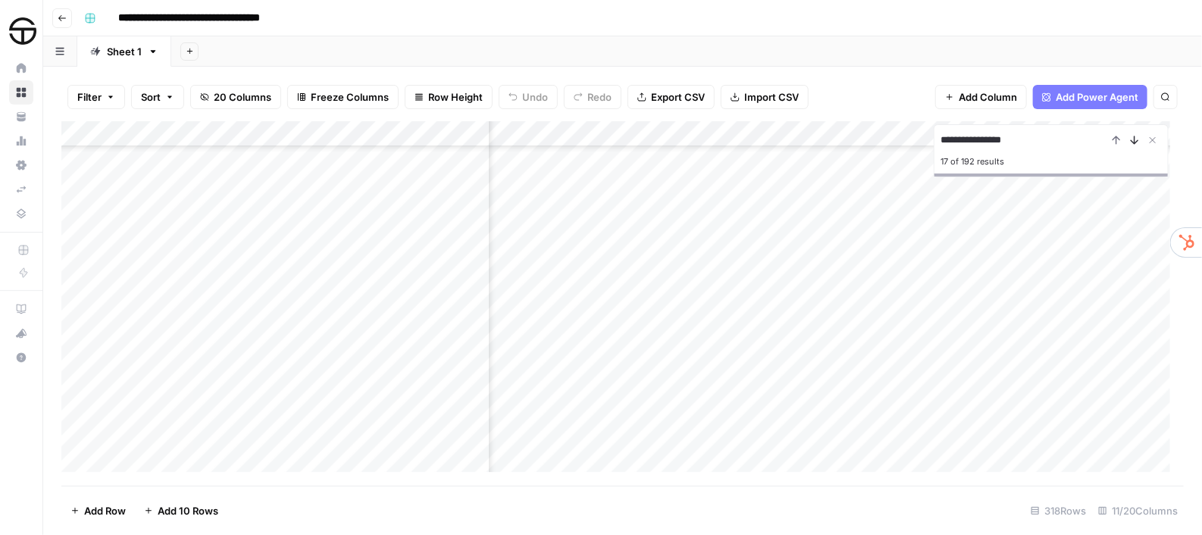
click at [1130, 142] on icon "Next Result" at bounding box center [1134, 140] width 12 height 12
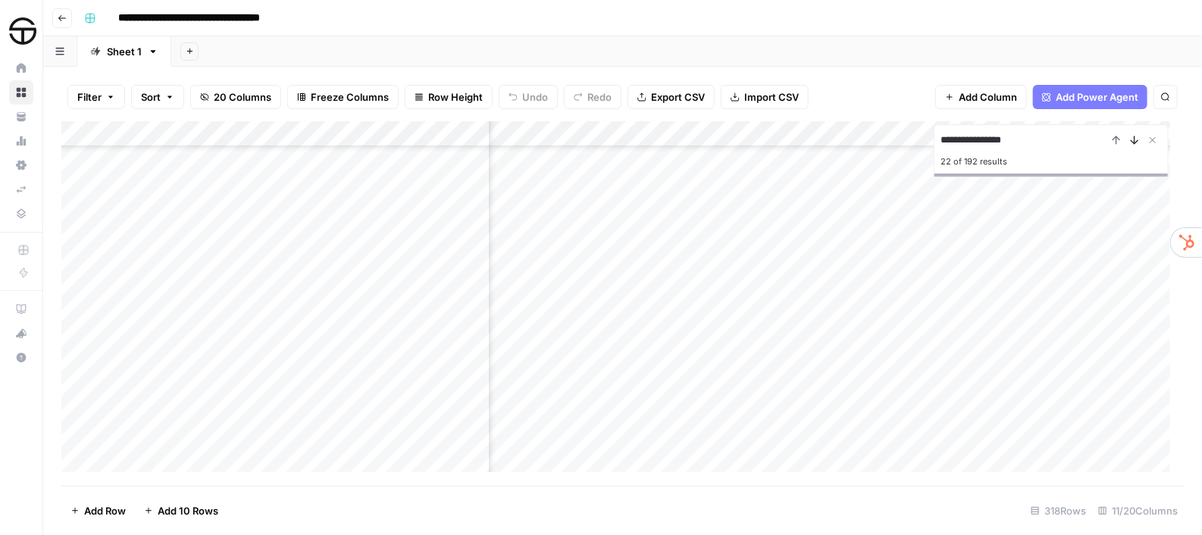
click at [1130, 142] on icon "Next Result" at bounding box center [1134, 140] width 12 height 12
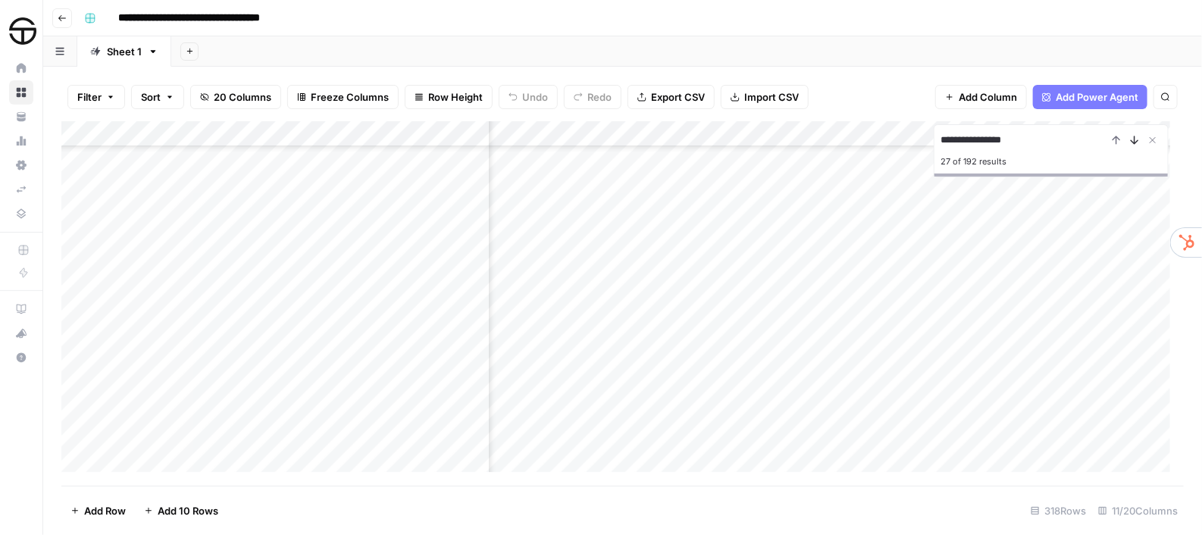
click at [1130, 142] on icon "Next Result" at bounding box center [1134, 140] width 12 height 12
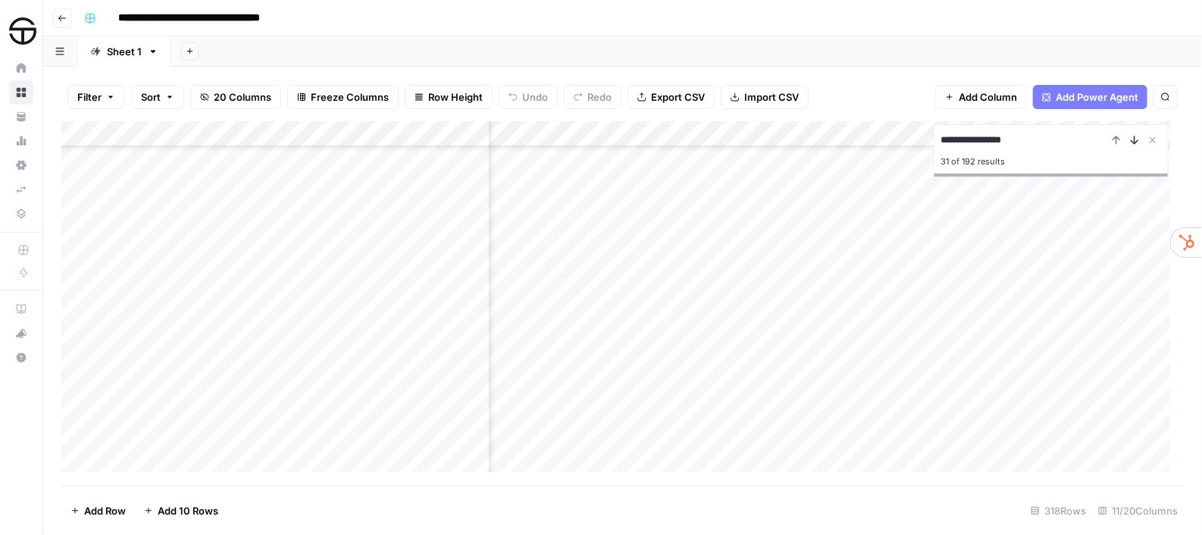
scroll to position [859, 491]
click at [1130, 142] on icon "Next Result" at bounding box center [1134, 140] width 12 height 12
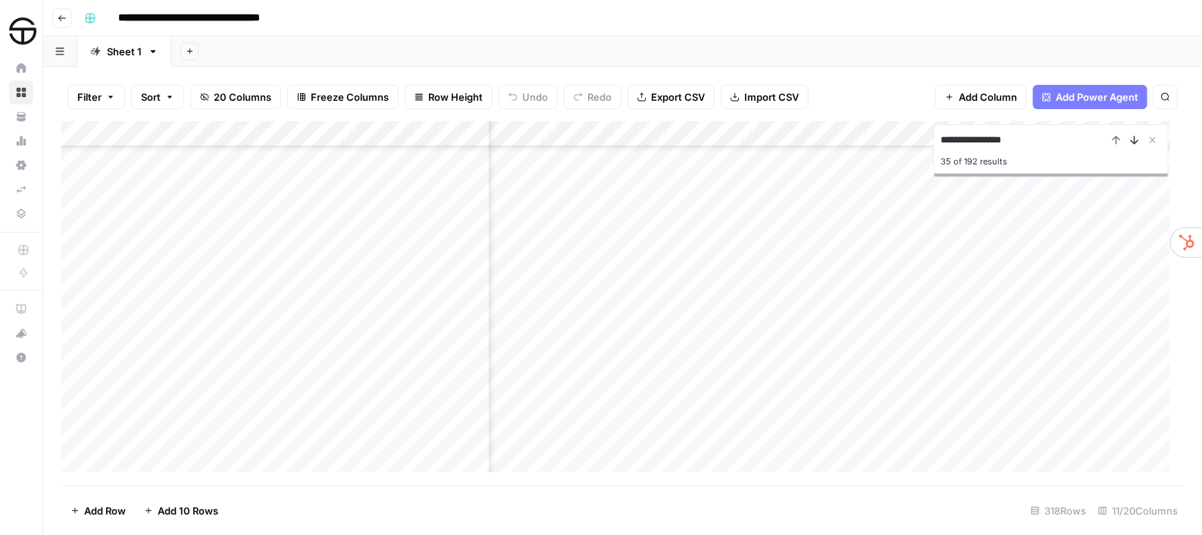
click at [1130, 142] on icon "Next Result" at bounding box center [1134, 140] width 12 height 12
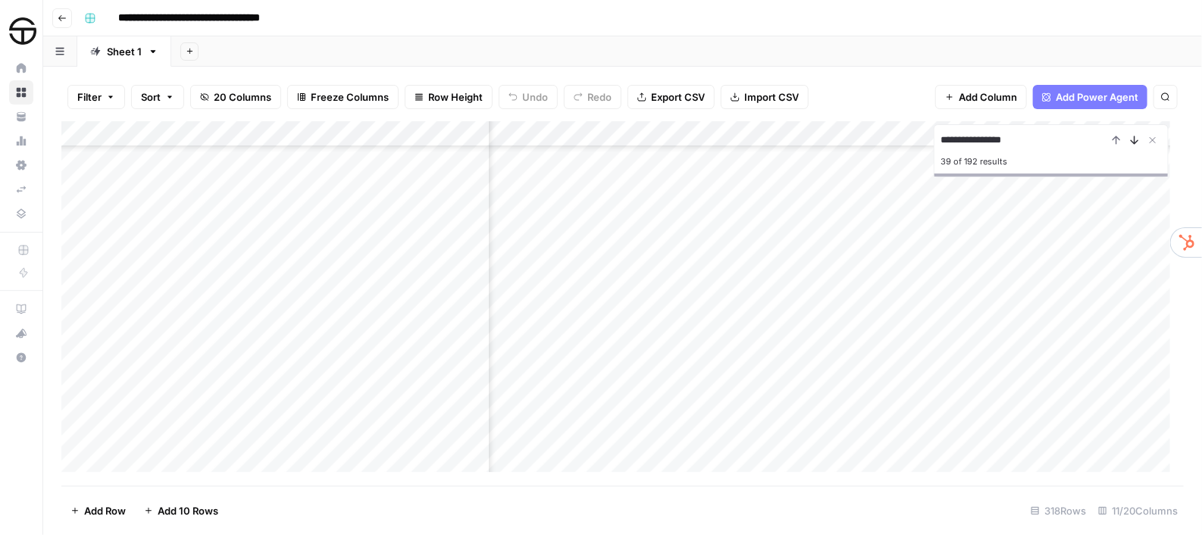
click at [1130, 142] on icon "Next Result" at bounding box center [1134, 140] width 12 height 12
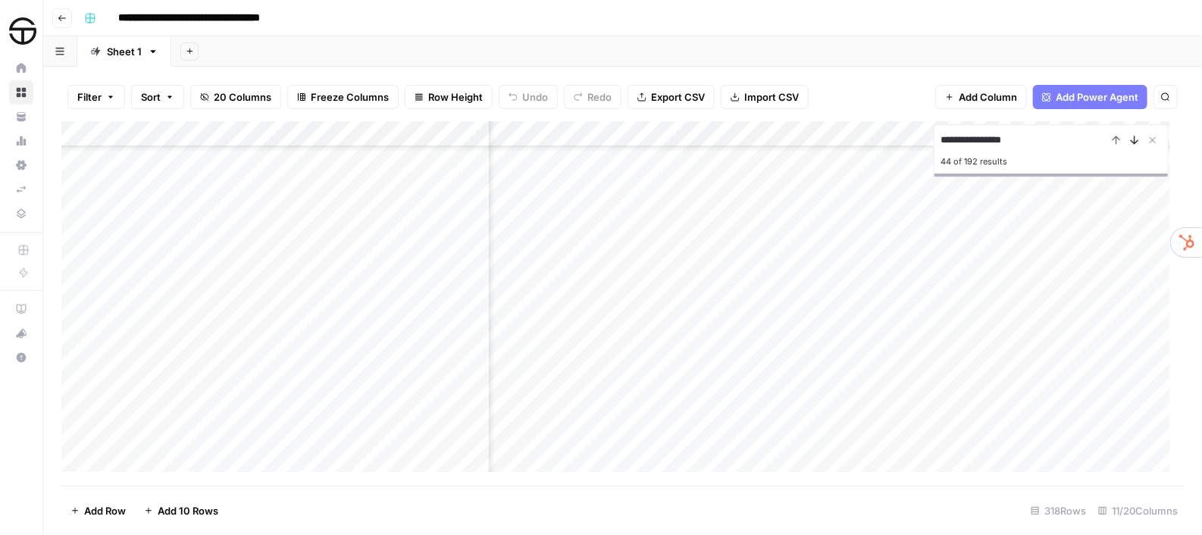
click at [1130, 142] on icon "Next Result" at bounding box center [1134, 140] width 12 height 12
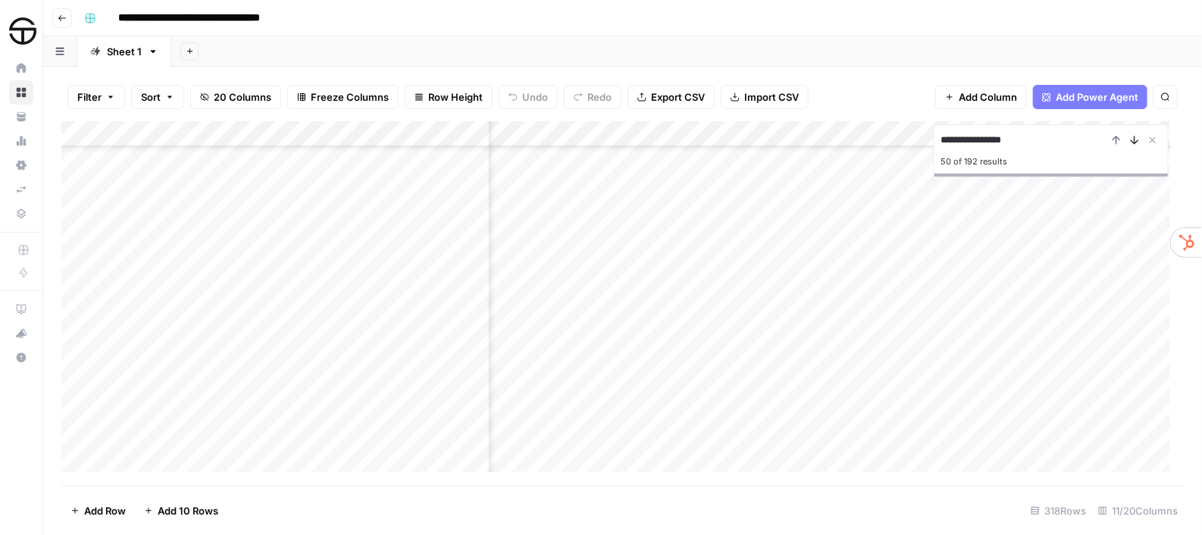
click at [1130, 142] on icon "Next Result" at bounding box center [1134, 140] width 12 height 12
click at [1111, 134] on icon "Previous Result" at bounding box center [1116, 140] width 12 height 12
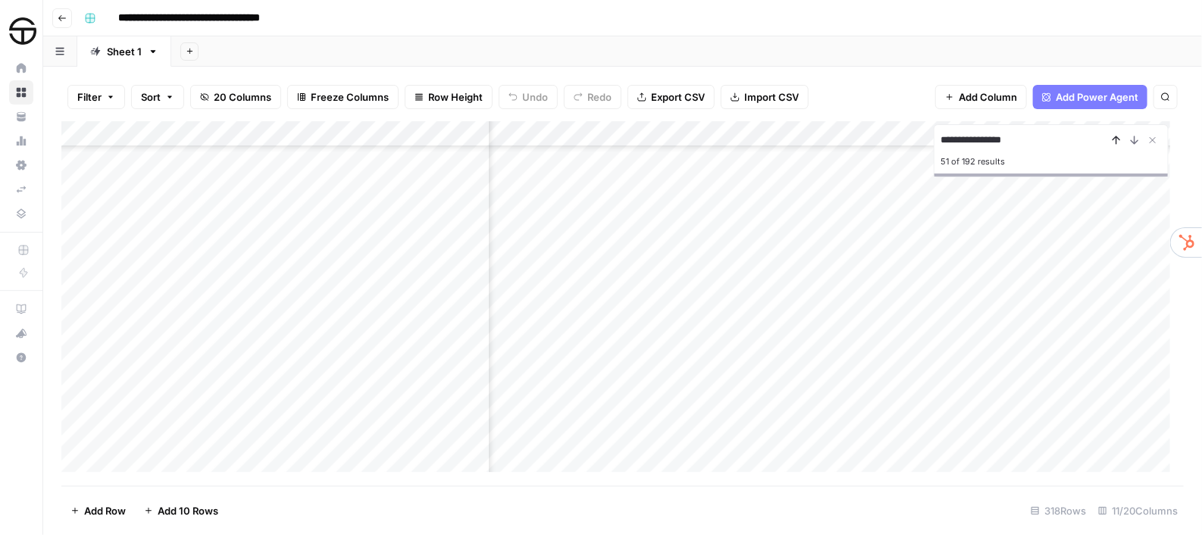
click at [1111, 134] on icon "Previous Result" at bounding box center [1116, 140] width 12 height 12
click at [1113, 145] on icon "Previous Result" at bounding box center [1116, 140] width 12 height 12
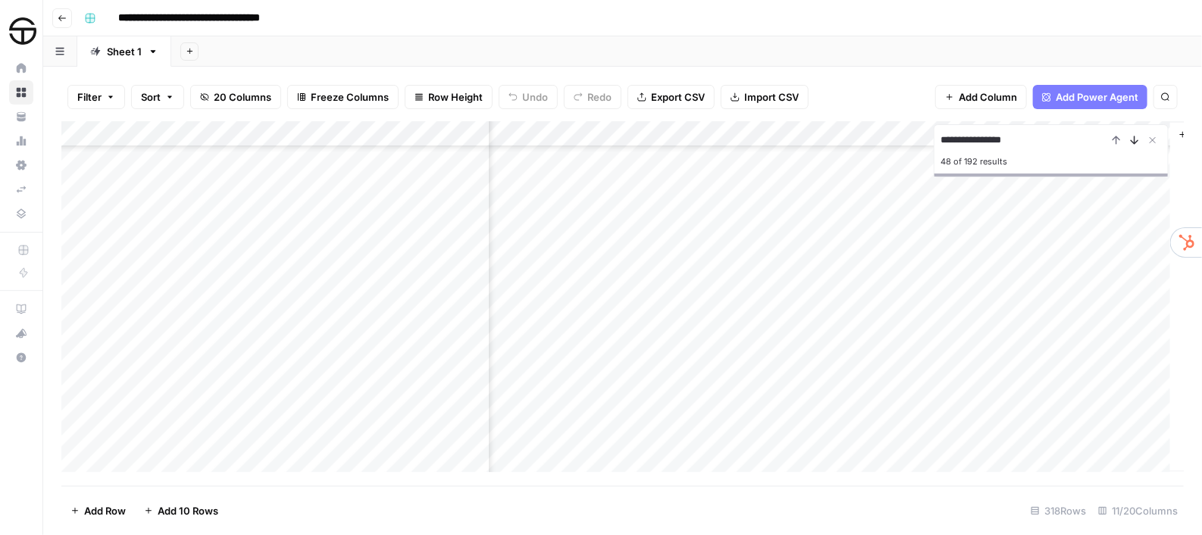
click at [1132, 145] on icon "Next Result" at bounding box center [1134, 140] width 12 height 12
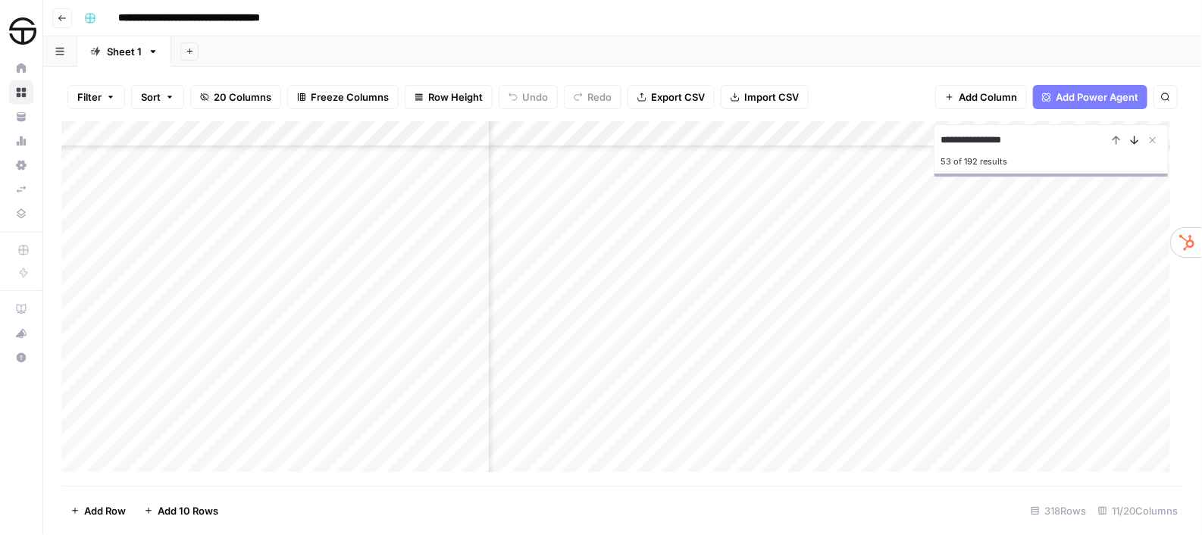
click at [1132, 145] on icon "Next Result" at bounding box center [1134, 140] width 12 height 12
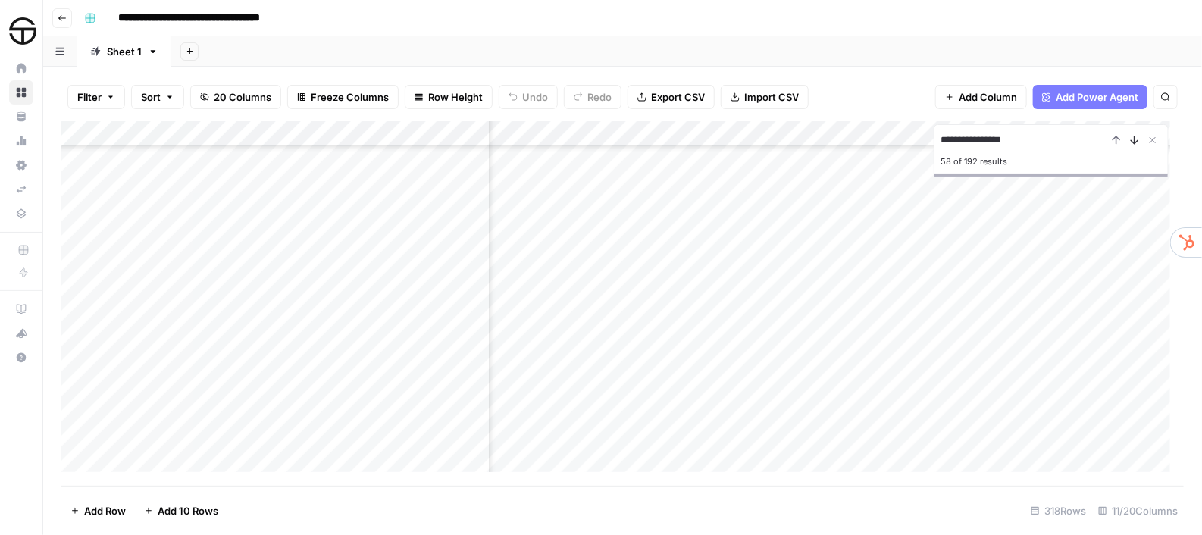
click at [1132, 145] on icon "Next Result" at bounding box center [1134, 140] width 12 height 12
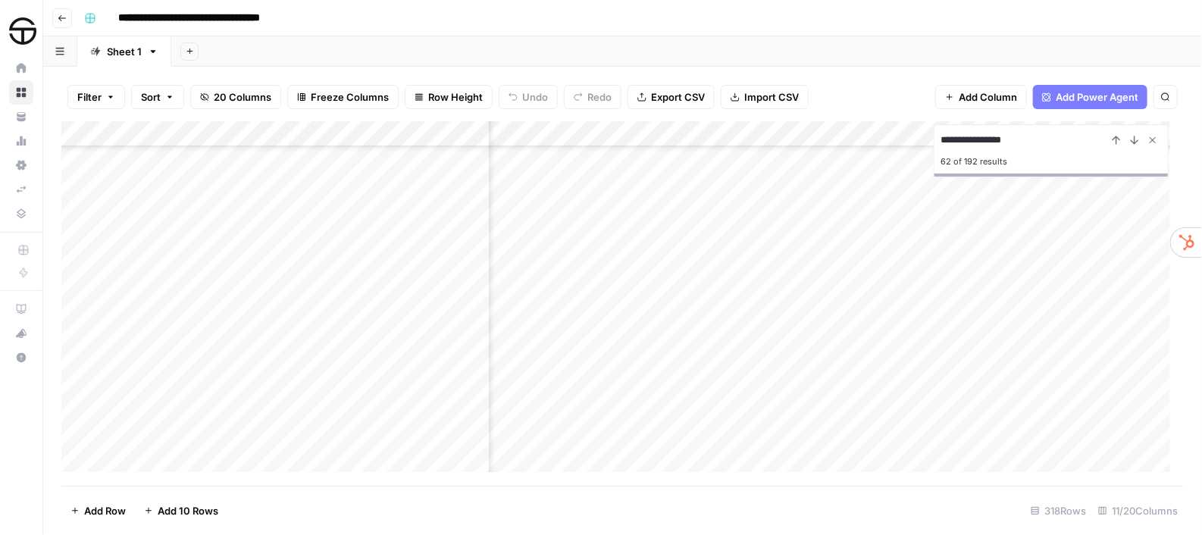
click at [1155, 136] on icon "Close Search" at bounding box center [1152, 140] width 12 height 12
click at [204, 177] on div "Add Column" at bounding box center [622, 303] width 1122 height 364
click at [218, 219] on div "Add Column" at bounding box center [622, 303] width 1122 height 364
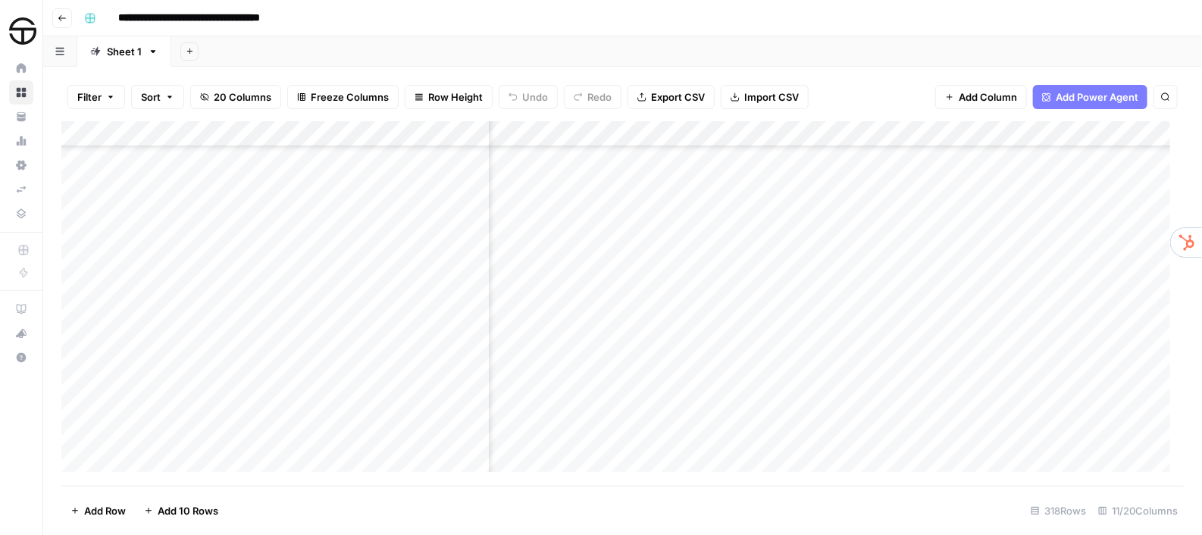
scroll to position [7227, 491]
click at [231, 323] on div "Add Column" at bounding box center [622, 303] width 1122 height 364
click at [391, 210] on div "Add Column" at bounding box center [622, 303] width 1122 height 364
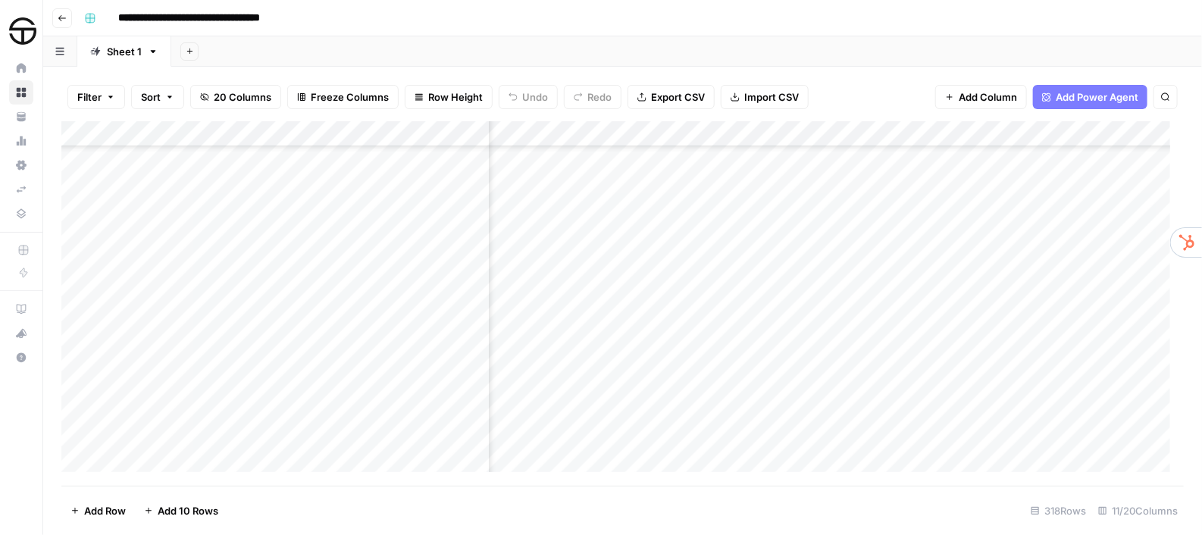
click at [376, 314] on div "Add Column" at bounding box center [622, 303] width 1122 height 364
click at [396, 131] on div "Add Column" at bounding box center [622, 303] width 1122 height 364
click at [1168, 102] on icon "button" at bounding box center [1165, 96] width 9 height 9
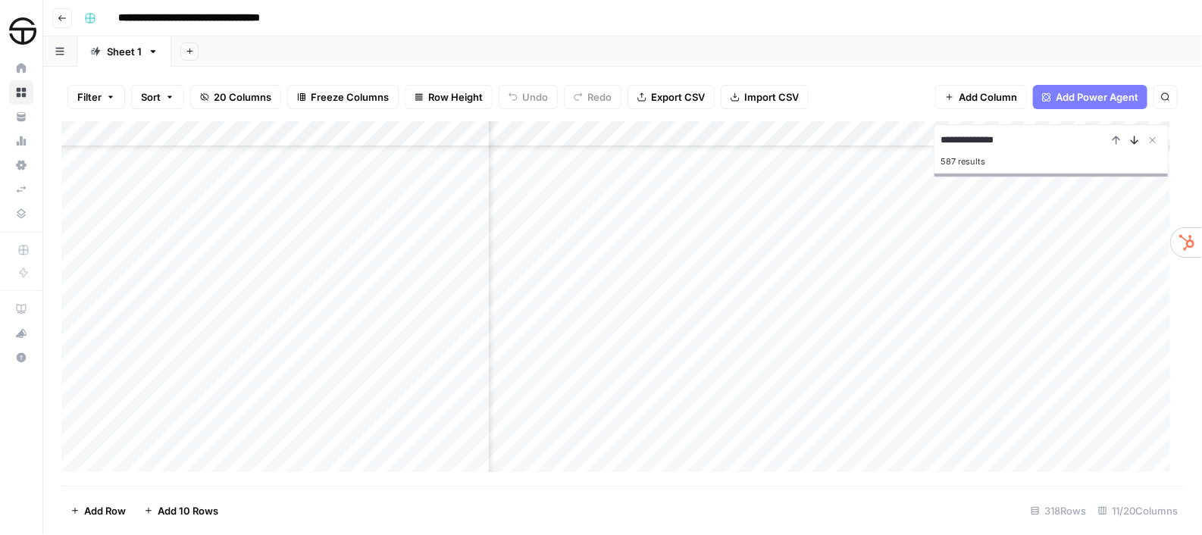
type input "**********"
click at [1133, 139] on icon "Next Result" at bounding box center [1134, 140] width 12 height 12
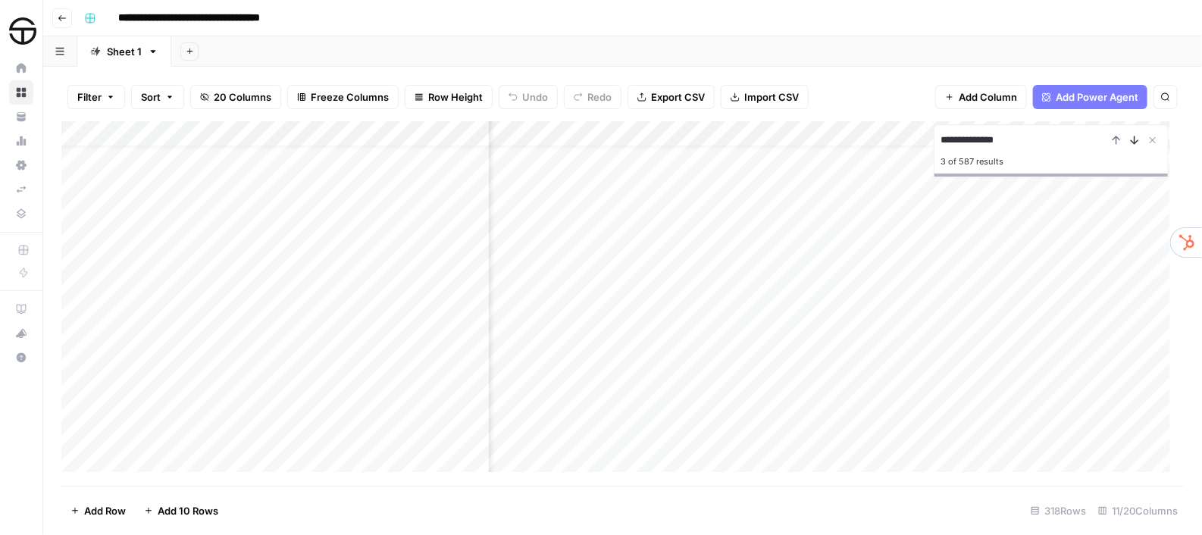
click at [1133, 139] on icon "Next Result" at bounding box center [1134, 140] width 12 height 12
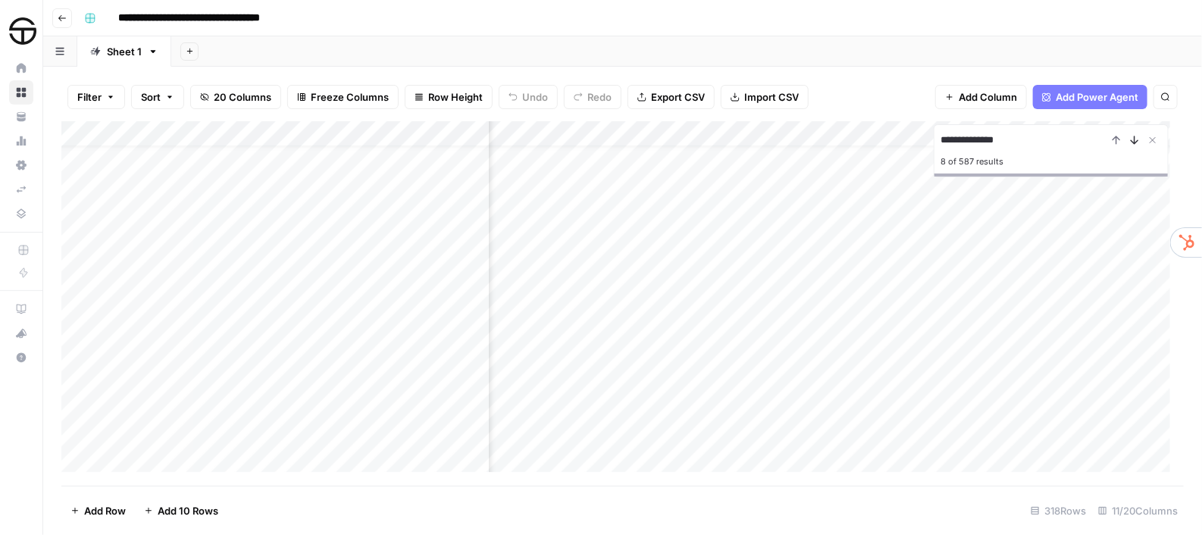
click at [1133, 139] on icon "Next Result" at bounding box center [1134, 140] width 12 height 12
click at [328, 429] on div "Add Column" at bounding box center [622, 303] width 1122 height 364
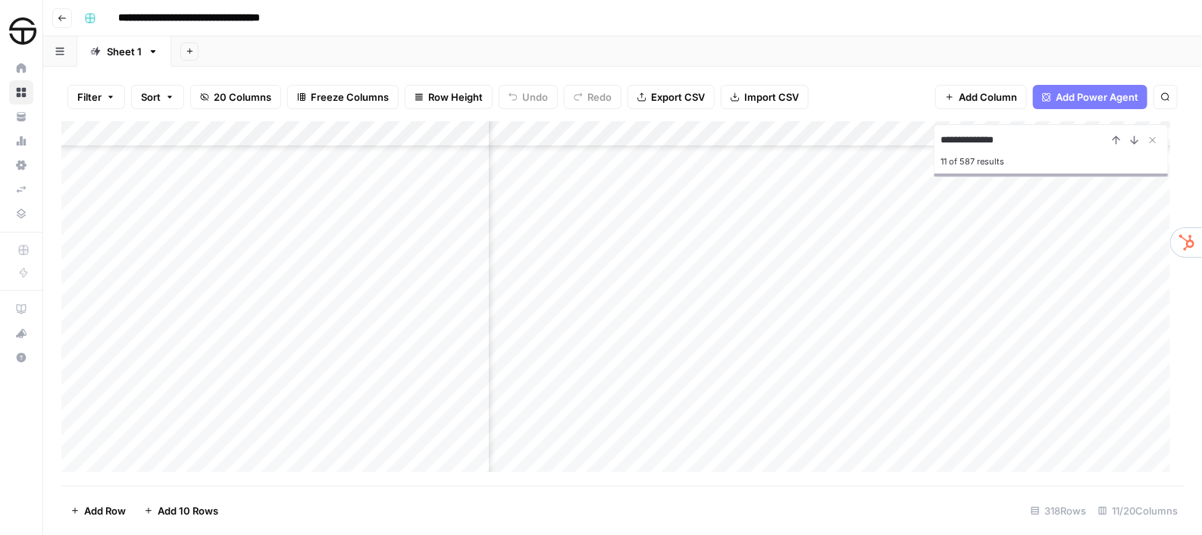
scroll to position [3118, 604]
click at [286, 441] on div "Add Column" at bounding box center [622, 303] width 1122 height 364
click at [323, 398] on div "Add Column" at bounding box center [622, 303] width 1122 height 364
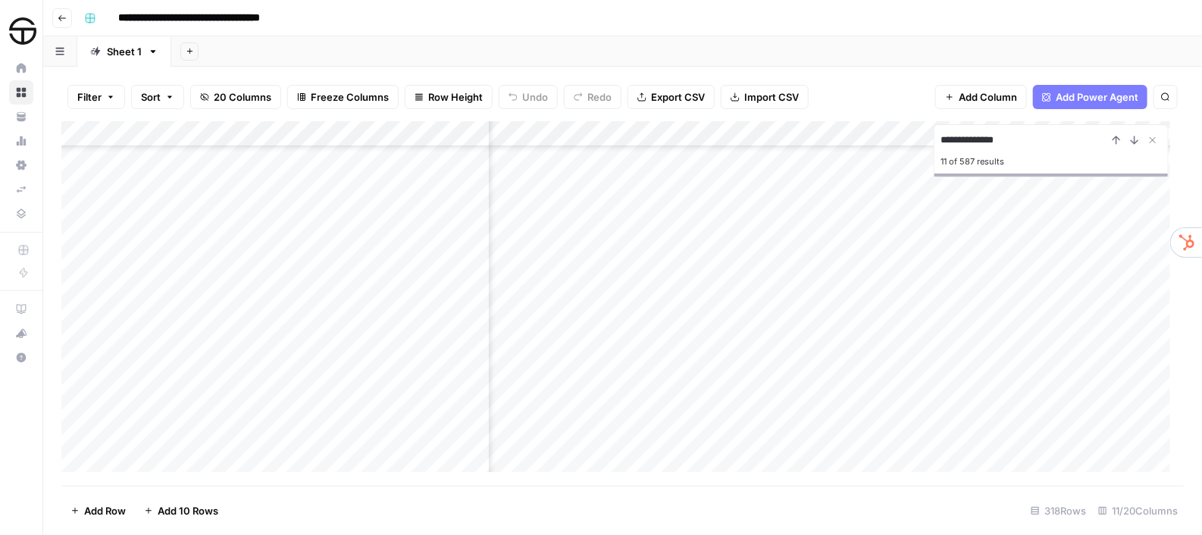
click at [336, 373] on div "Add Column" at bounding box center [622, 303] width 1122 height 364
click at [320, 419] on div "Add Column" at bounding box center [622, 303] width 1122 height 364
click at [330, 412] on div "Add Column" at bounding box center [622, 303] width 1122 height 364
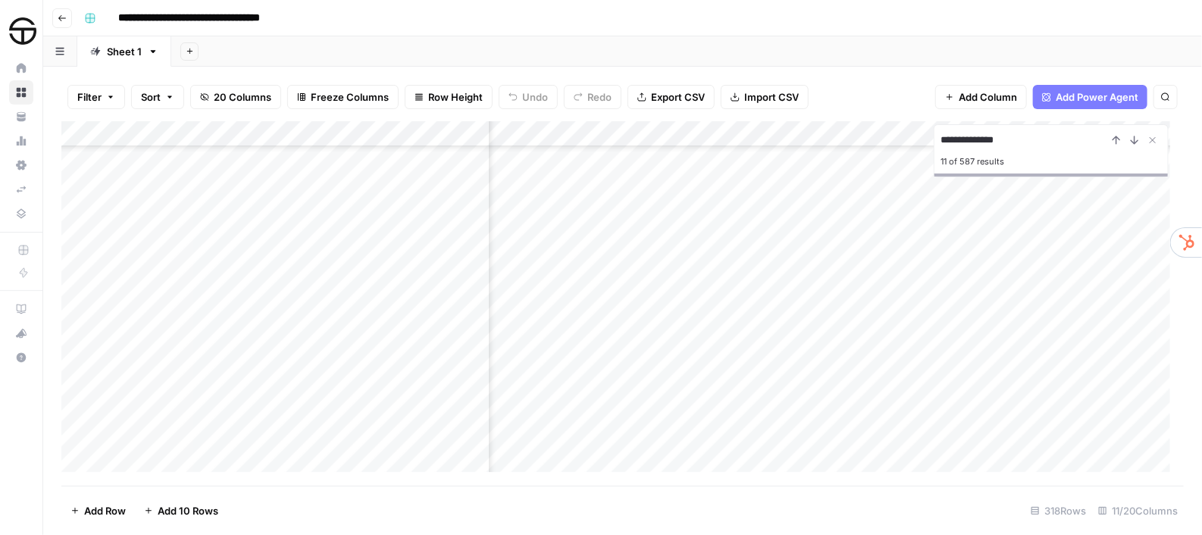
scroll to position [4886, 604]
click at [270, 387] on div "Add Column" at bounding box center [622, 303] width 1122 height 364
click at [271, 444] on div "Add Column" at bounding box center [622, 303] width 1122 height 364
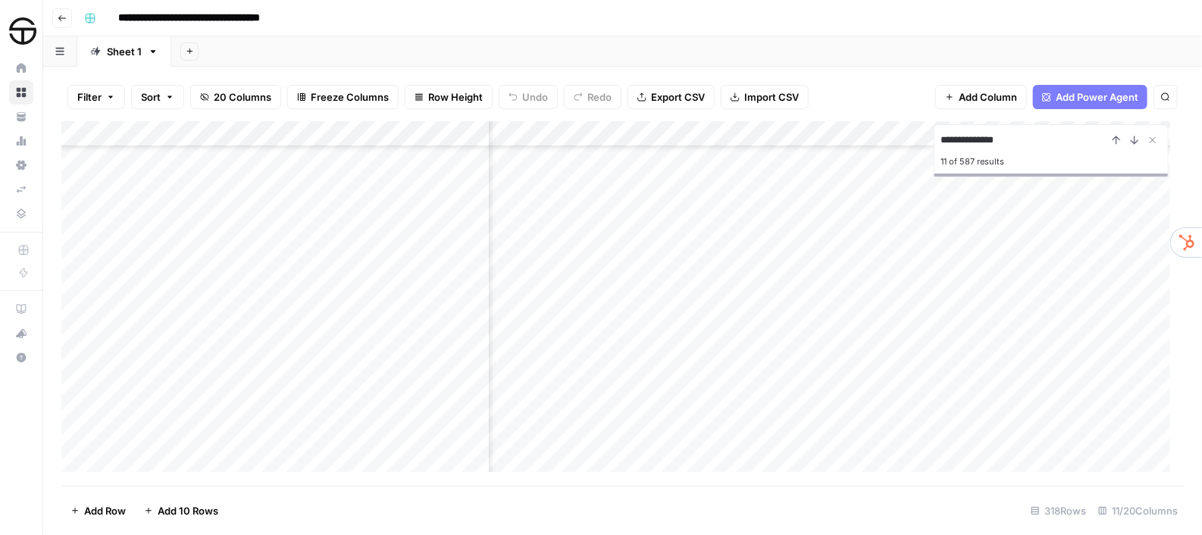
click at [268, 442] on div "Add Column" at bounding box center [622, 303] width 1122 height 364
click at [299, 429] on div "Add Column" at bounding box center [622, 303] width 1122 height 364
click at [258, 453] on div "Add Column" at bounding box center [622, 303] width 1122 height 364
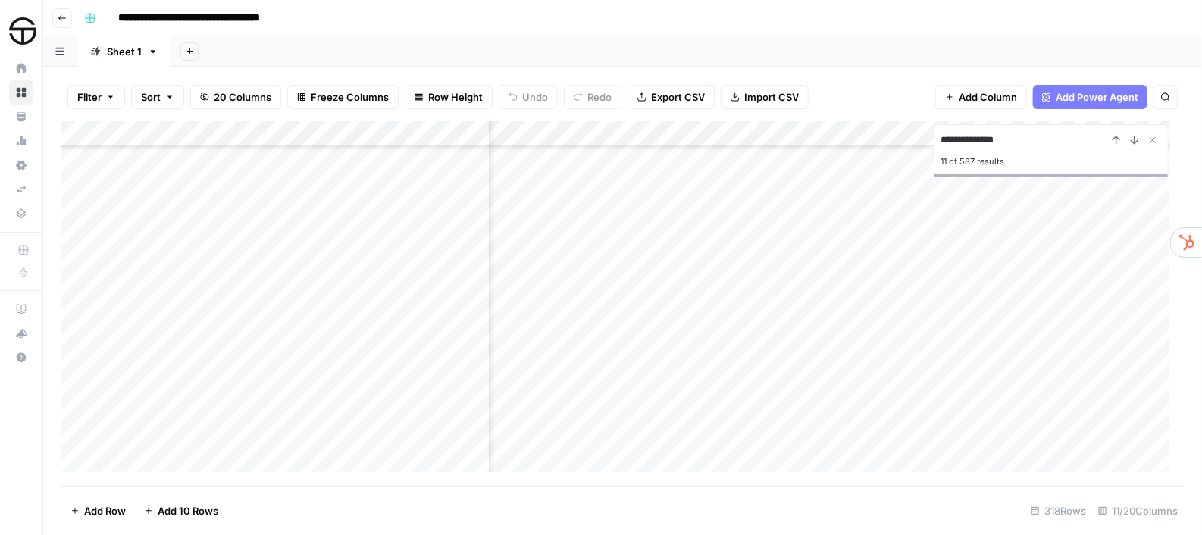
scroll to position [6211, 604]
click at [257, 458] on div "Add Column" at bounding box center [622, 303] width 1122 height 364
click at [298, 442] on div "Add Column" at bounding box center [622, 303] width 1122 height 364
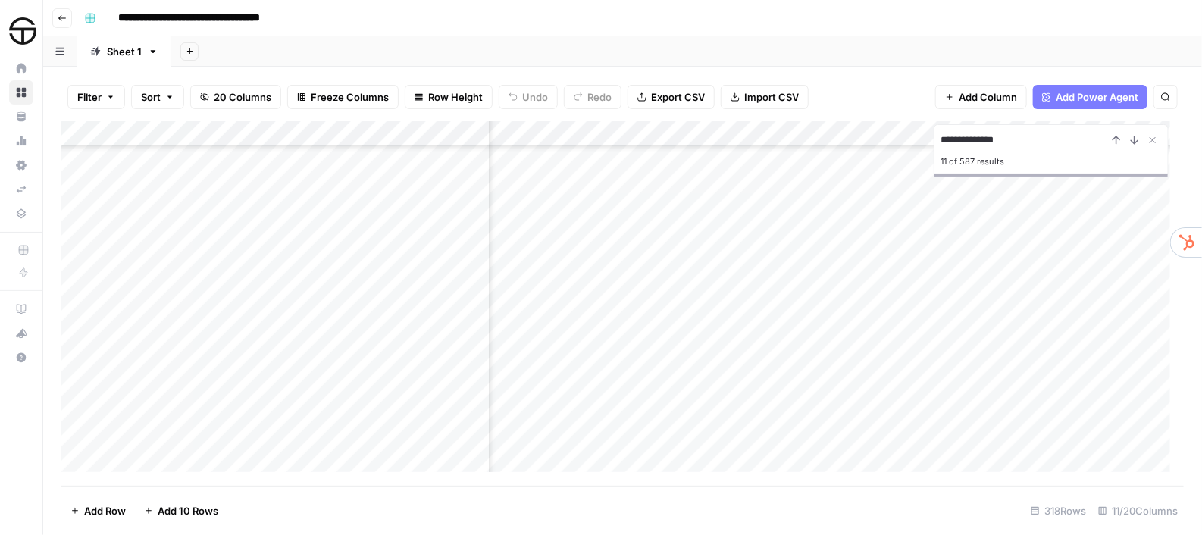
click at [286, 428] on div "Add Column" at bounding box center [622, 303] width 1122 height 364
click at [291, 442] on div "Add Column" at bounding box center [622, 303] width 1122 height 364
click at [287, 426] on div "Add Column" at bounding box center [622, 303] width 1122 height 364
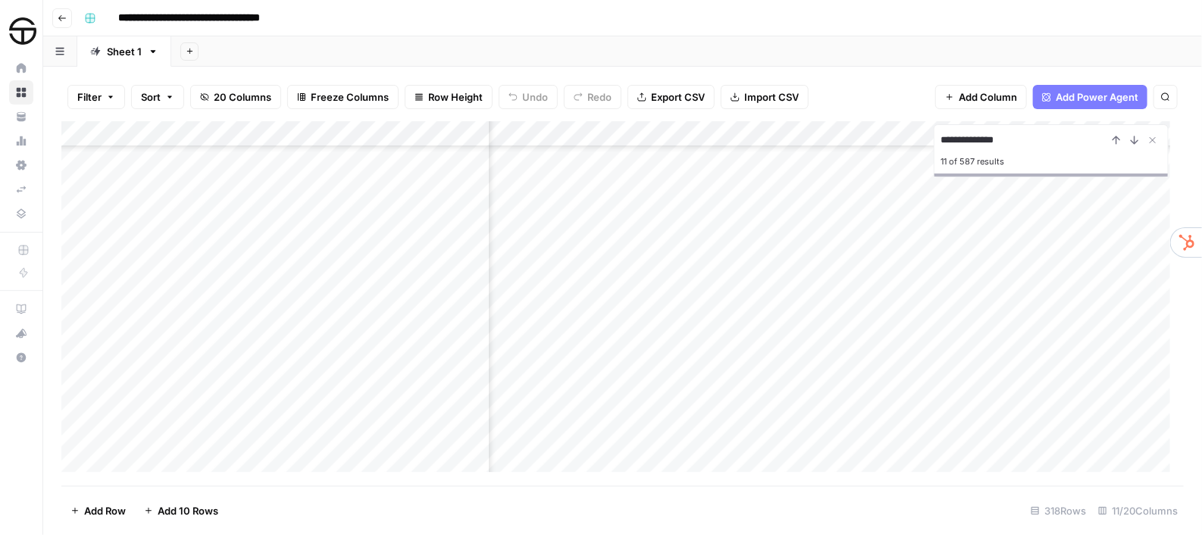
scroll to position [7317, 604]
click at [269, 465] on div "Add Column" at bounding box center [622, 303] width 1122 height 364
click at [210, 266] on div "Add Column" at bounding box center [622, 303] width 1122 height 364
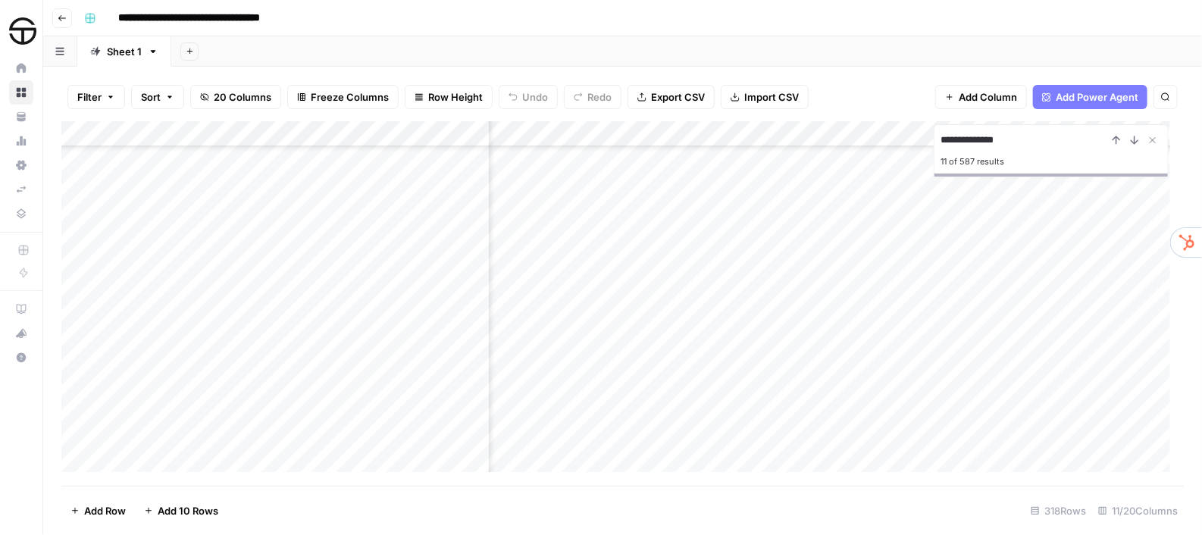
click at [256, 423] on div "Add Column" at bounding box center [622, 303] width 1122 height 364
drag, startPoint x: 193, startPoint y: 202, endPoint x: 186, endPoint y: 264, distance: 61.7
click at [195, 202] on div "Add Column" at bounding box center [622, 303] width 1122 height 364
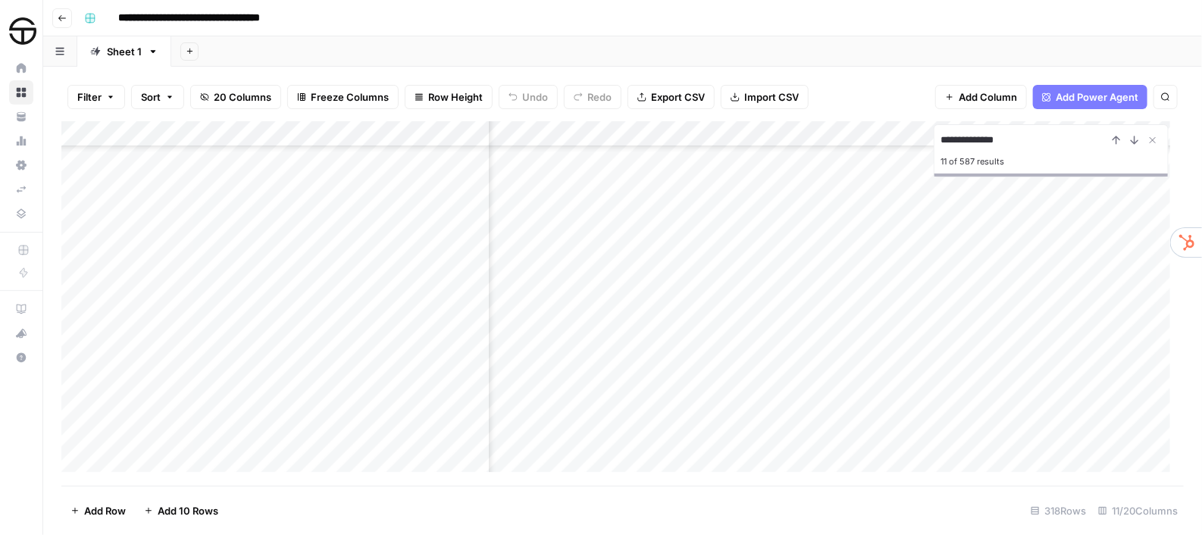
click at [221, 197] on div "Add Column" at bounding box center [622, 303] width 1122 height 364
click at [224, 215] on div "Add Column" at bounding box center [622, 303] width 1122 height 364
click at [241, 192] on div "Add Column" at bounding box center [622, 303] width 1122 height 364
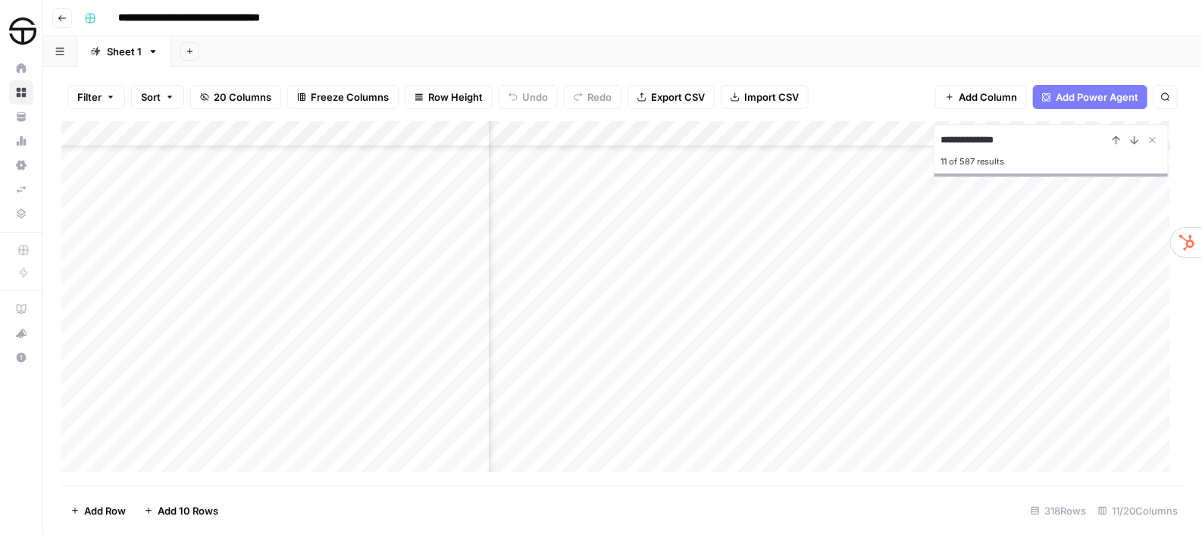
scroll to position [7006, 604]
click at [302, 208] on div "Add Column" at bounding box center [622, 303] width 1122 height 364
click at [191, 182] on div "Add Column" at bounding box center [622, 303] width 1122 height 364
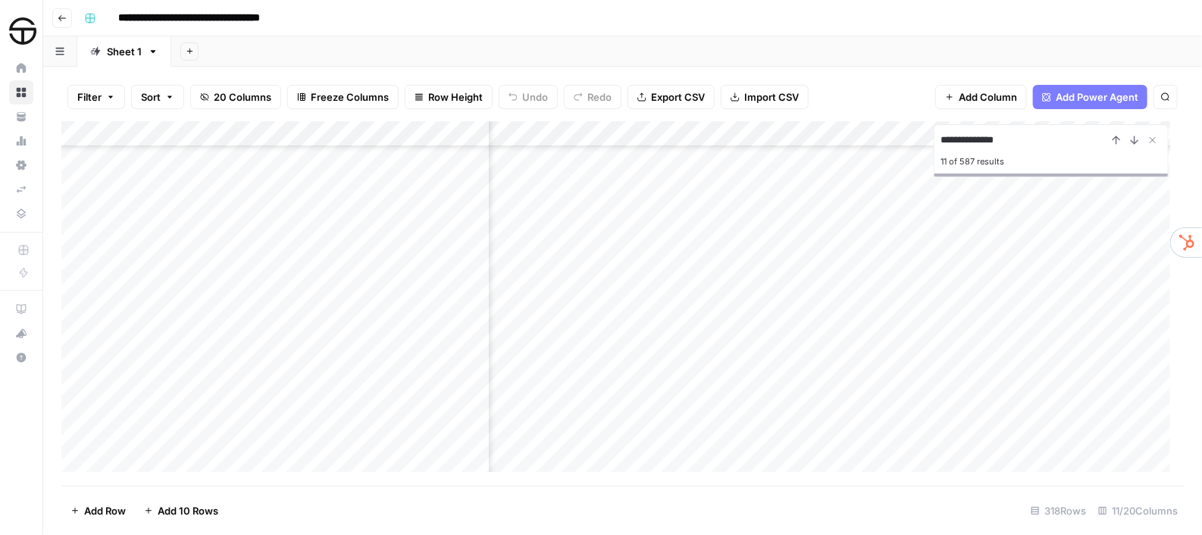
click at [314, 265] on div "Add Column" at bounding box center [622, 303] width 1122 height 364
click at [330, 276] on div "Add Column" at bounding box center [622, 303] width 1122 height 364
click at [286, 436] on div "Add Column" at bounding box center [622, 303] width 1122 height 364
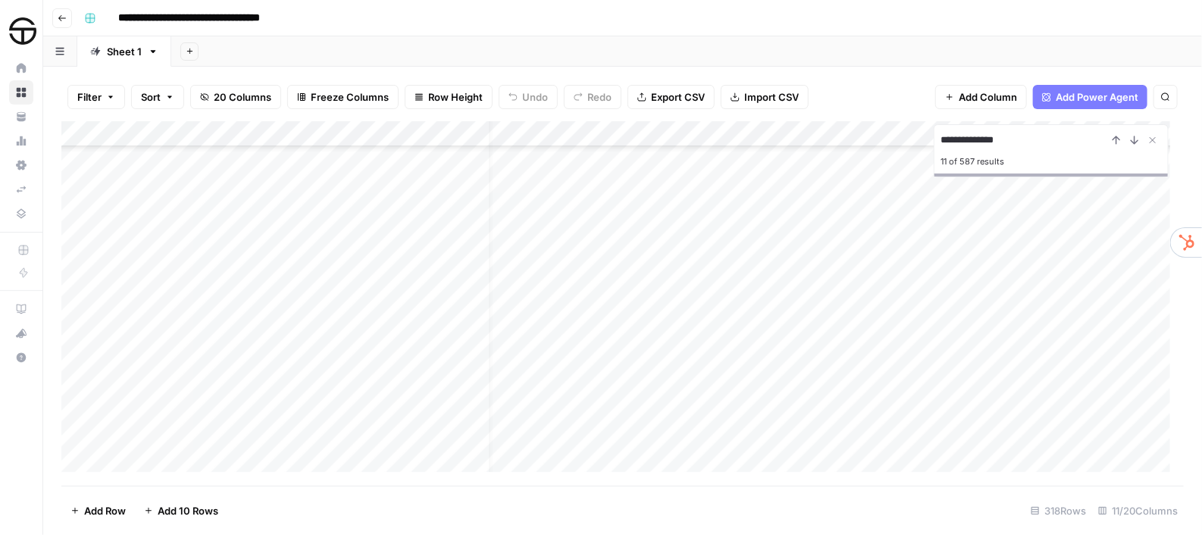
scroll to position [5902, 0]
click at [566, 435] on div "Add Column" at bounding box center [622, 303] width 1122 height 364
click at [635, 439] on div "Add Column" at bounding box center [622, 303] width 1122 height 364
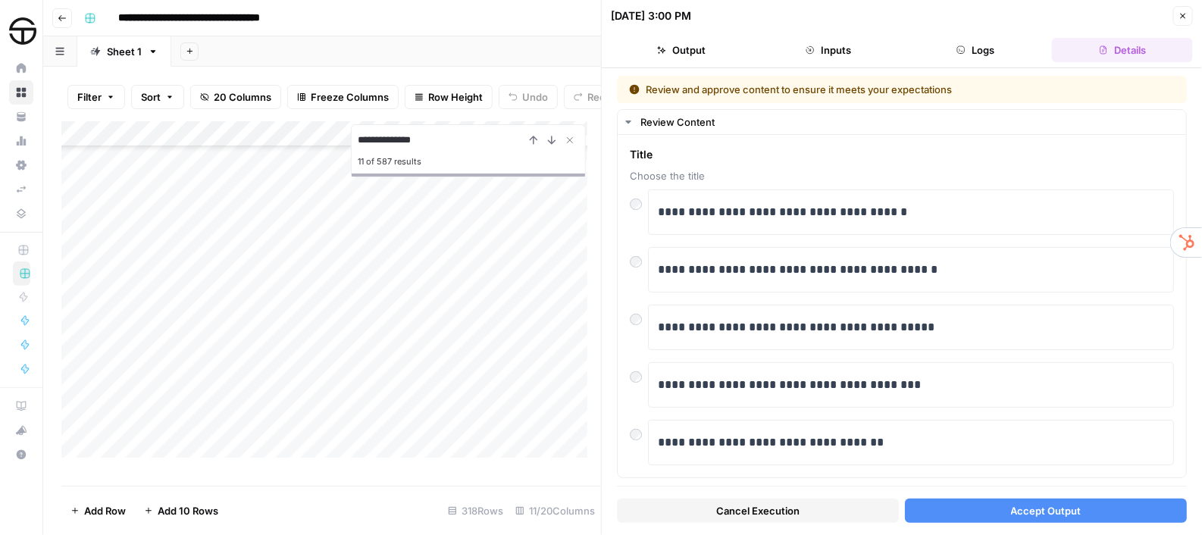
click at [1033, 509] on span "Accept Output" at bounding box center [1046, 510] width 70 height 15
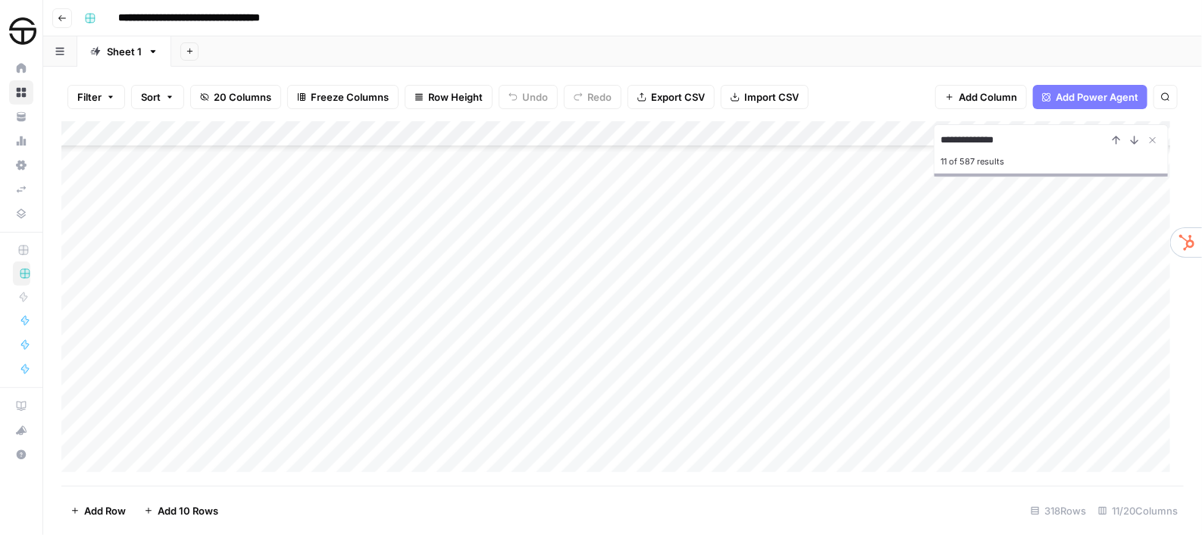
click at [887, 436] on div "Add Column" at bounding box center [622, 303] width 1122 height 364
click at [1107, 439] on div "Add Column" at bounding box center [622, 303] width 1122 height 364
click at [1155, 139] on icon "Close Search" at bounding box center [1152, 140] width 5 height 5
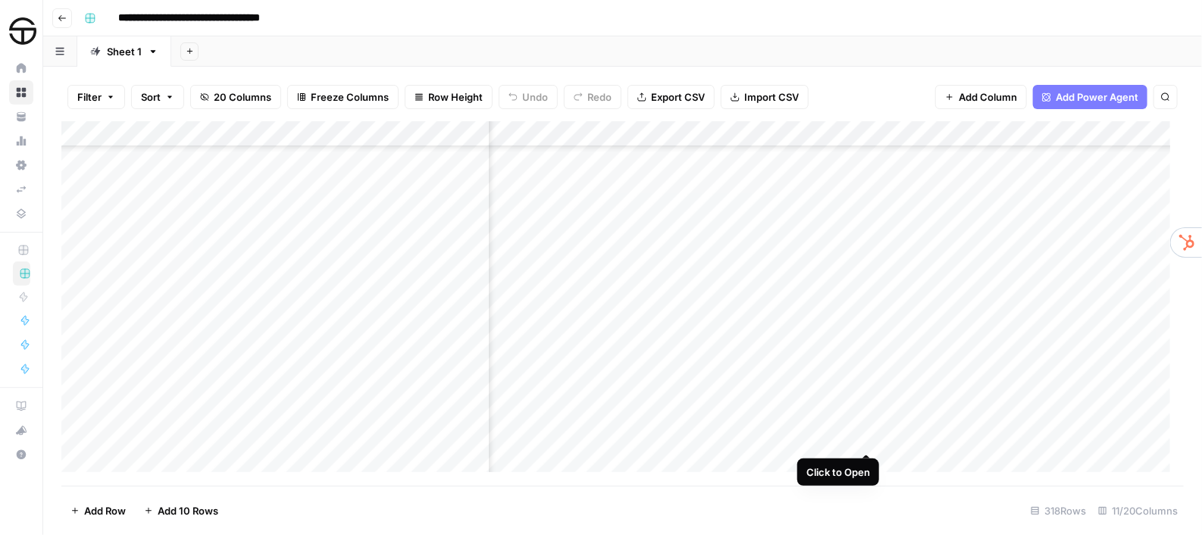
click at [864, 435] on div "Add Column" at bounding box center [622, 303] width 1122 height 364
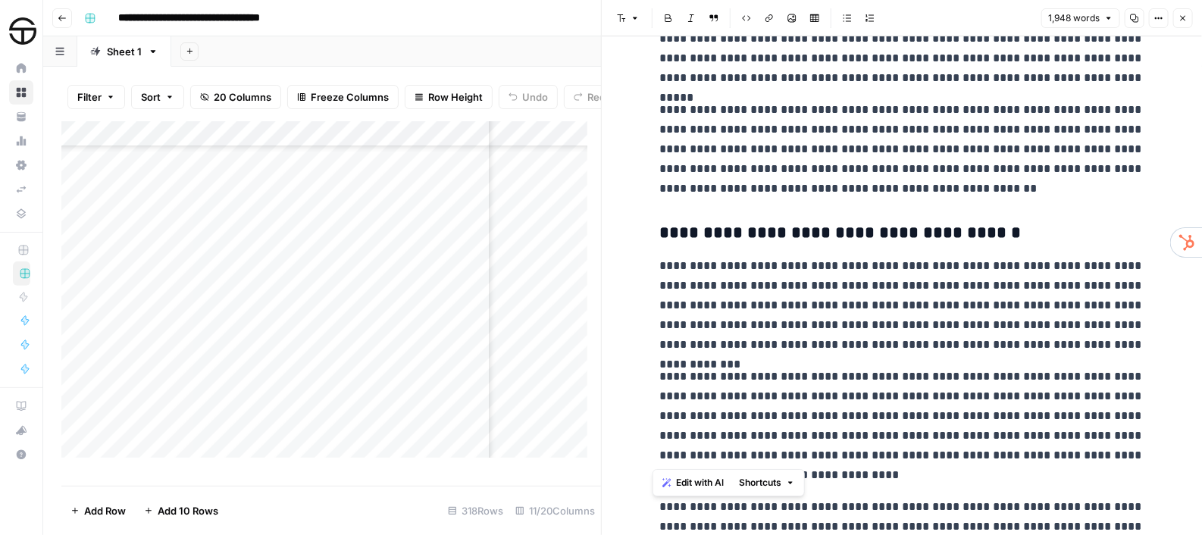
scroll to position [3785, 0]
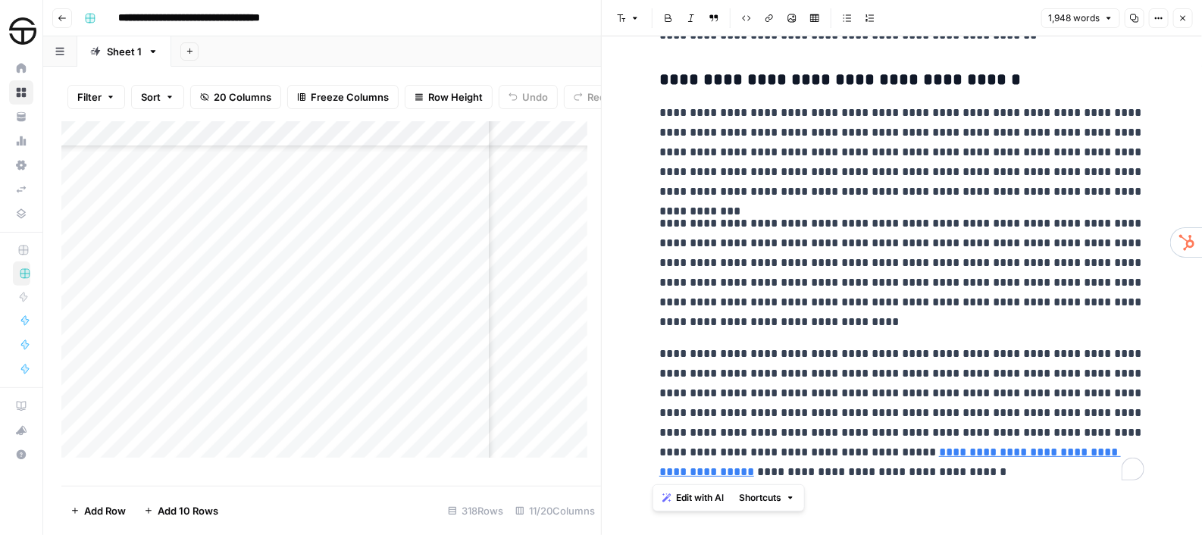
drag, startPoint x: 655, startPoint y: 85, endPoint x: 879, endPoint y: 580, distance: 543.5
click at [879, 534] on html "**********" at bounding box center [601, 267] width 1202 height 535
